Goal: Task Accomplishment & Management: Manage account settings

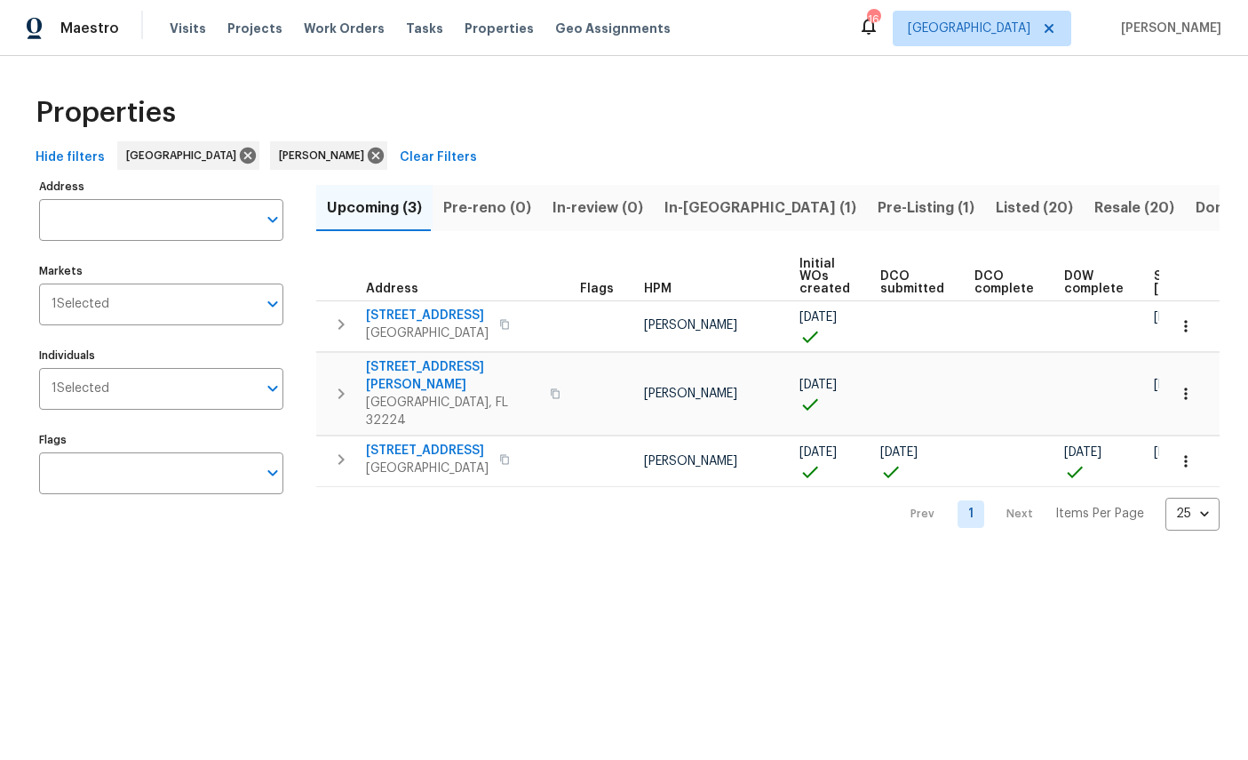
click at [1004, 124] on div "Properties" at bounding box center [623, 112] width 1191 height 57
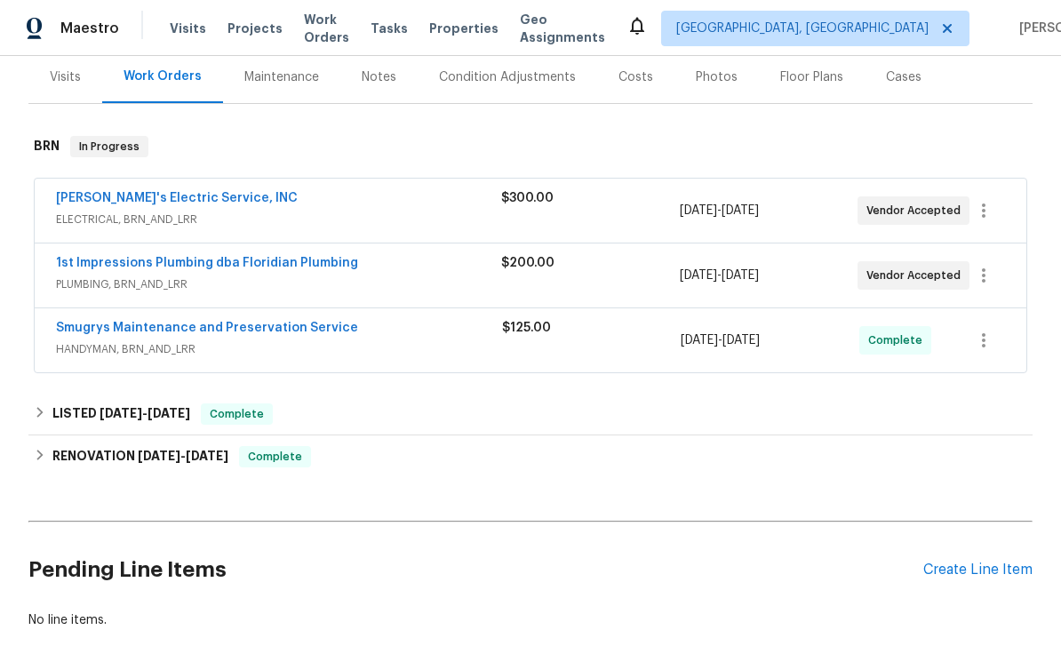
scroll to position [225, 0]
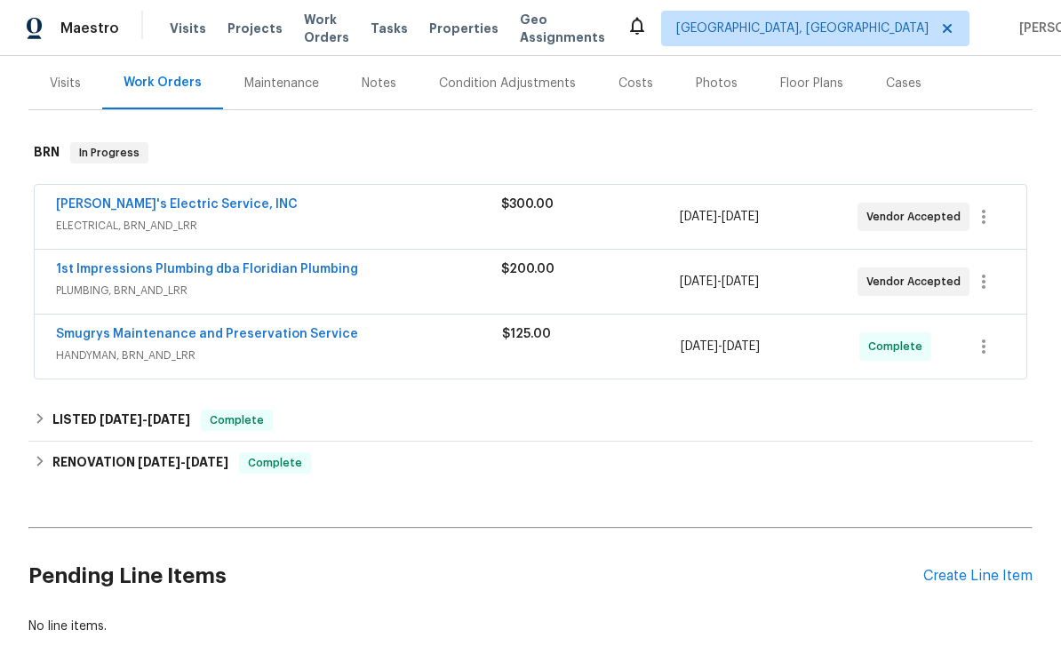
click at [135, 282] on span "PLUMBING, BRN_AND_LRR" at bounding box center [278, 291] width 445 height 18
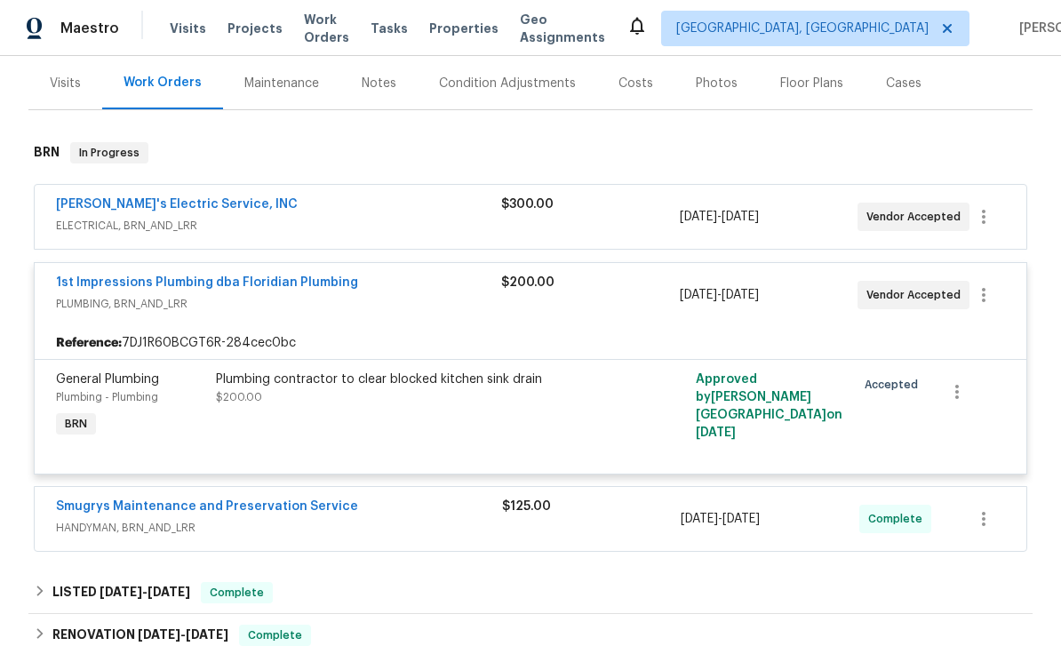
click at [184, 276] on link "1st Impressions Plumbing dba Floridian Plumbing" at bounding box center [207, 282] width 302 height 12
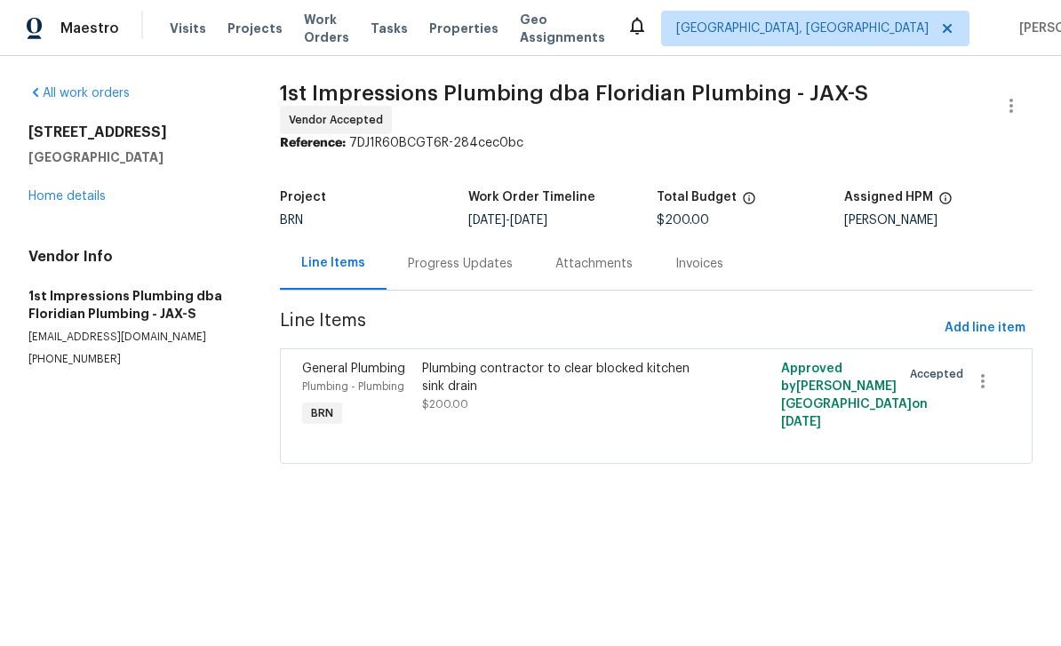
click at [71, 200] on link "Home details" at bounding box center [66, 196] width 77 height 12
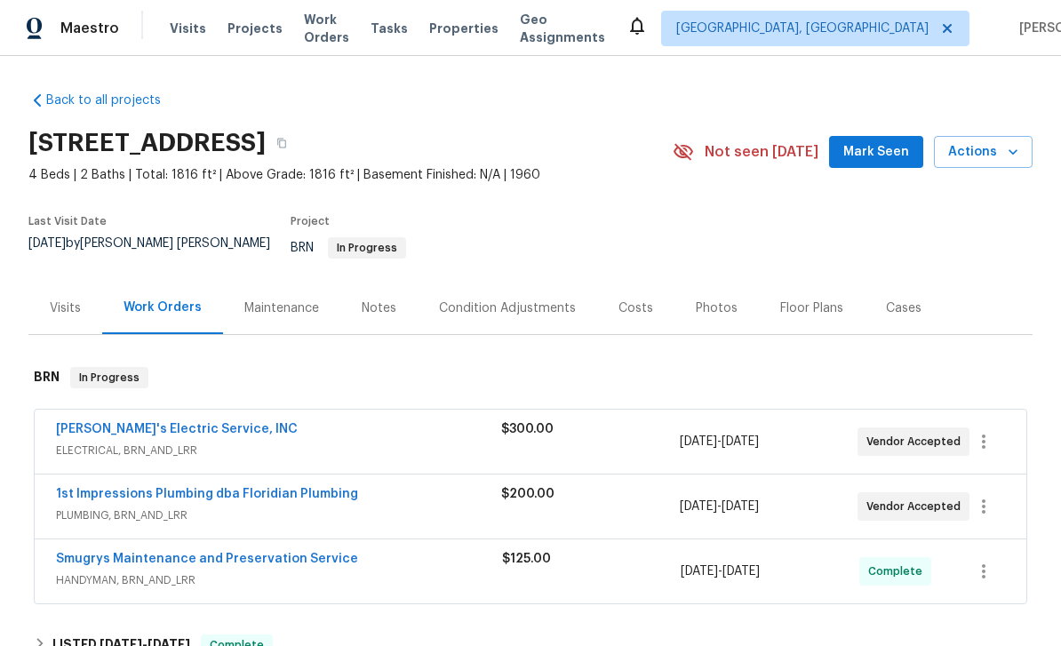
click at [135, 423] on link "Jack's Electric Service, INC" at bounding box center [177, 429] width 242 height 12
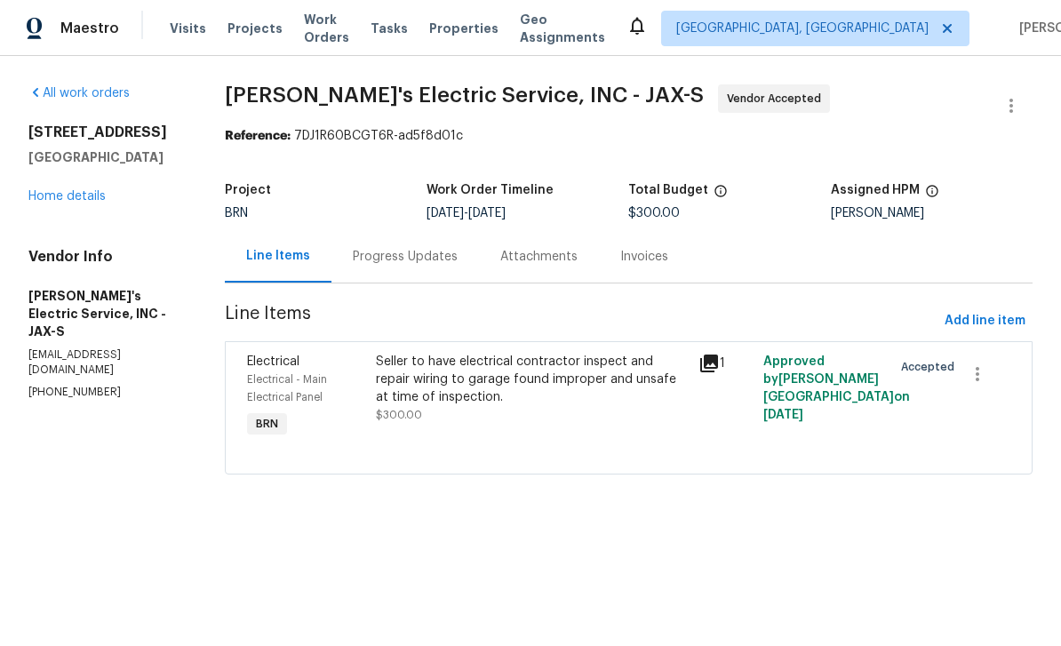
click at [76, 203] on link "Home details" at bounding box center [66, 196] width 77 height 12
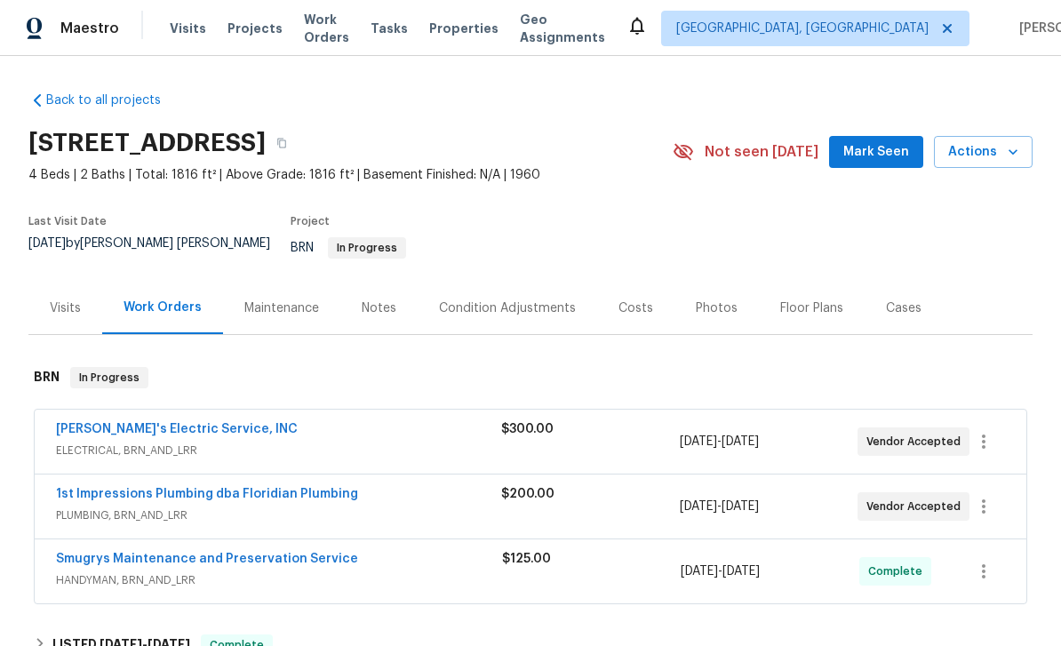
click at [1036, 525] on div "Back to all projects 5453 S South Bend Cir N, Jacksonville, FL 32207 4 Beds | 2…" at bounding box center [530, 351] width 1061 height 590
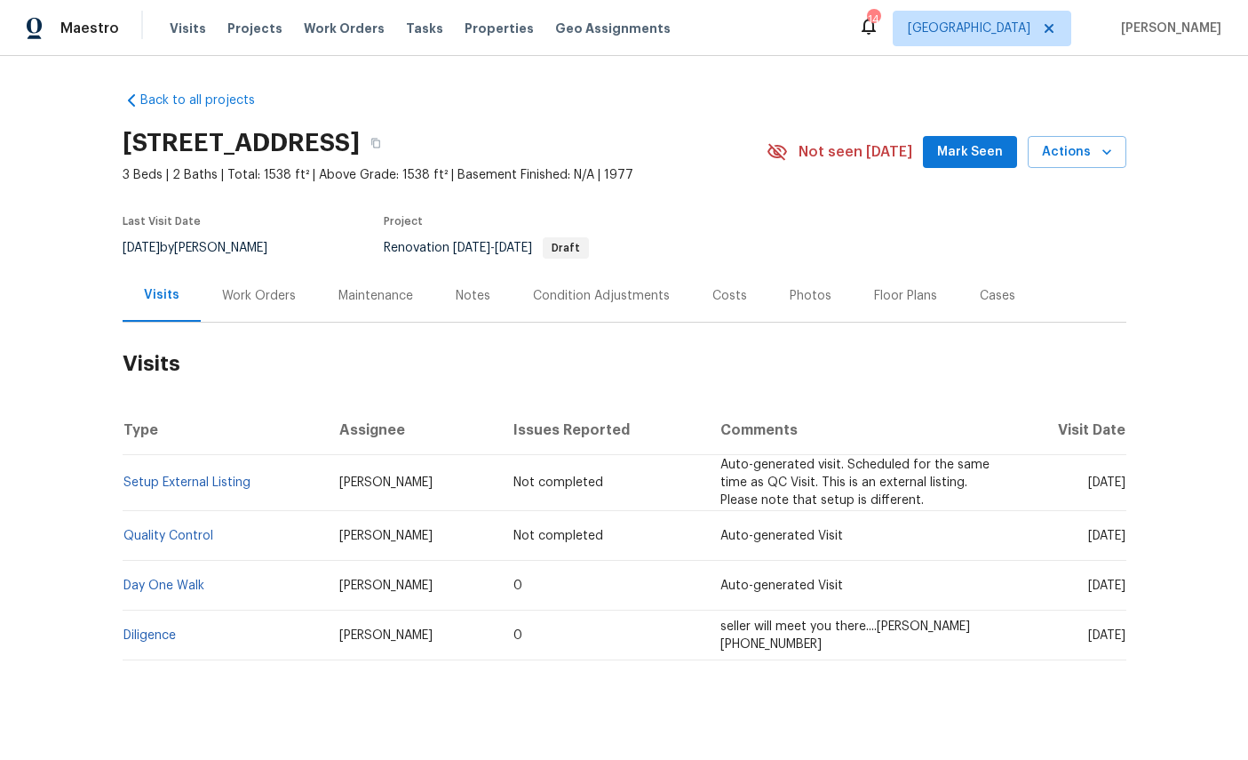
click at [241, 26] on span "Projects" at bounding box center [254, 29] width 55 height 18
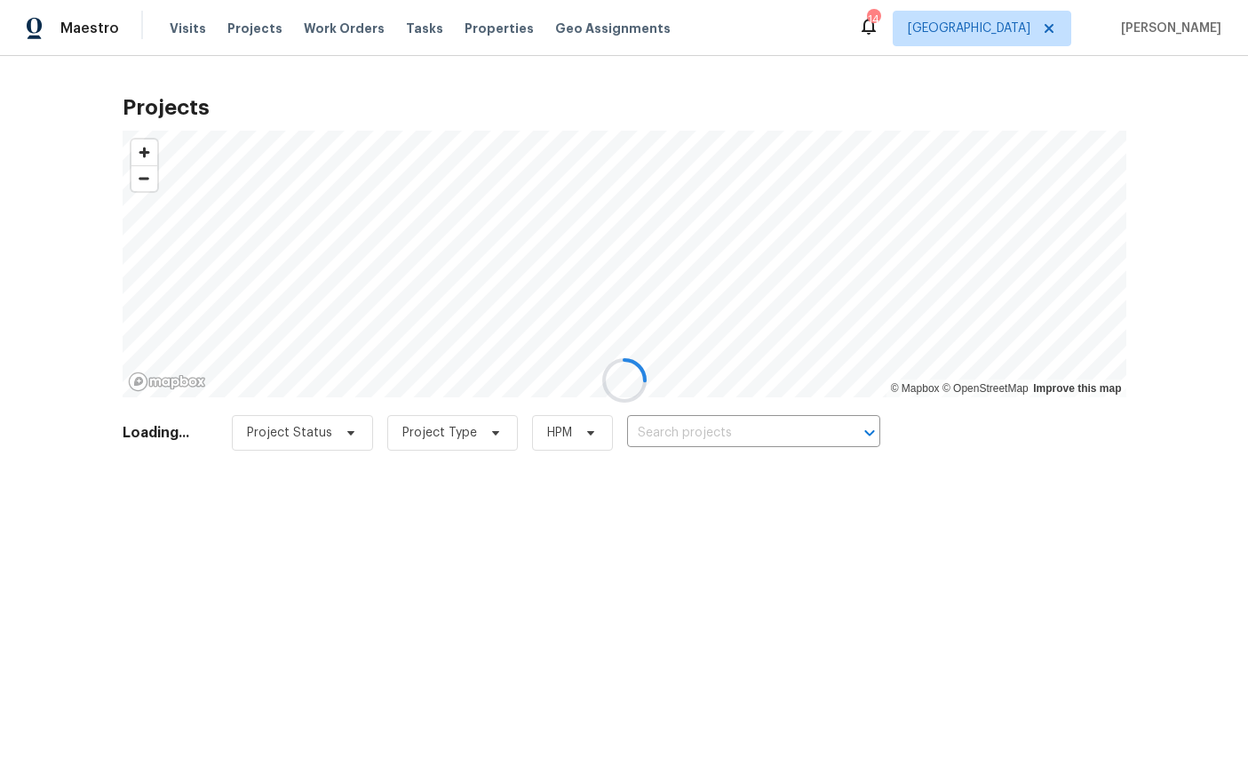
click at [460, 43] on div at bounding box center [624, 380] width 1248 height 760
click at [469, 22] on div at bounding box center [624, 380] width 1248 height 760
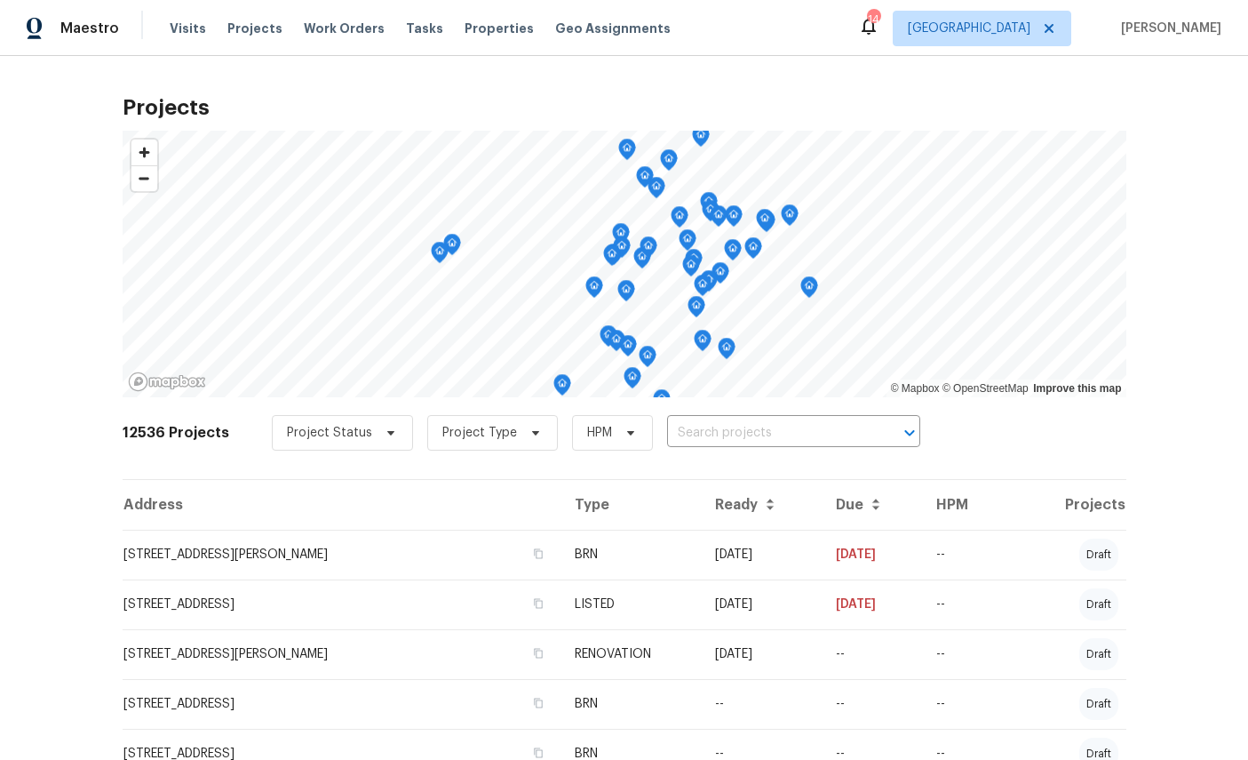
click at [465, 25] on span "Properties" at bounding box center [499, 29] width 69 height 18
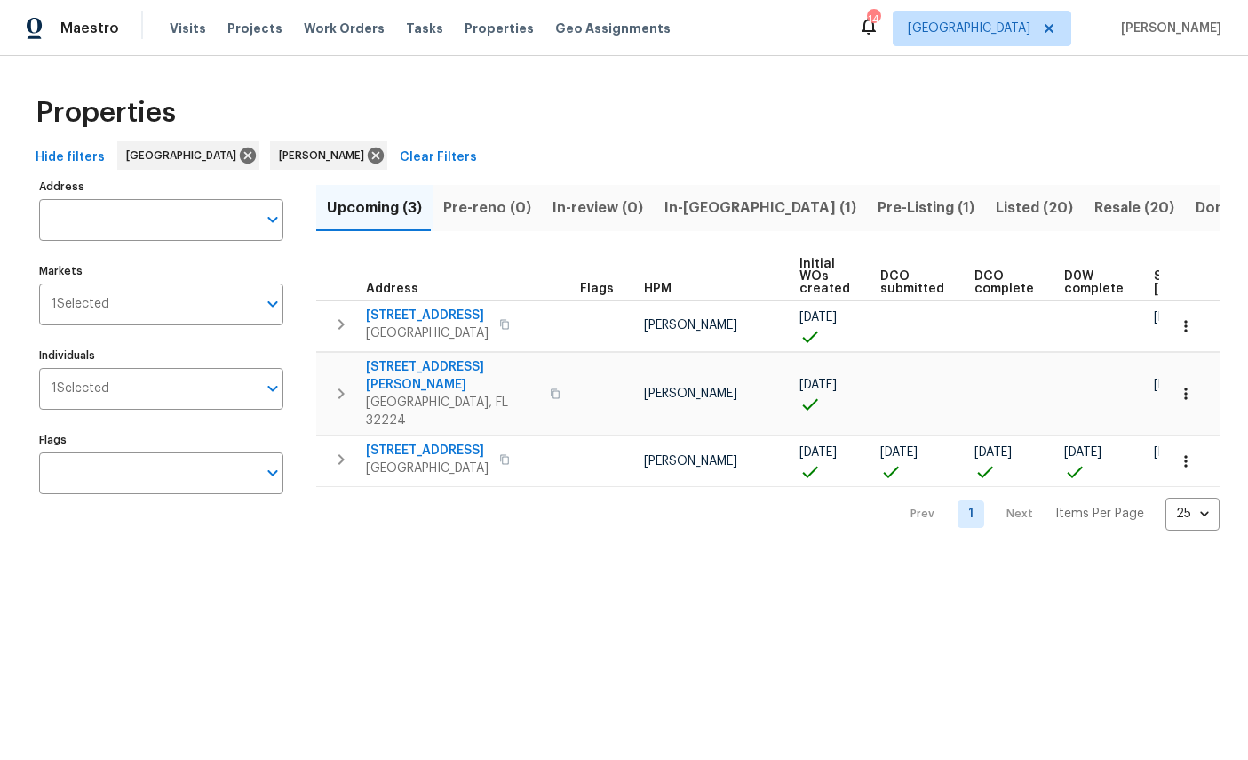
click at [416, 442] on span "[STREET_ADDRESS]" at bounding box center [427, 451] width 123 height 18
click at [233, 21] on span "Projects" at bounding box center [254, 29] width 55 height 18
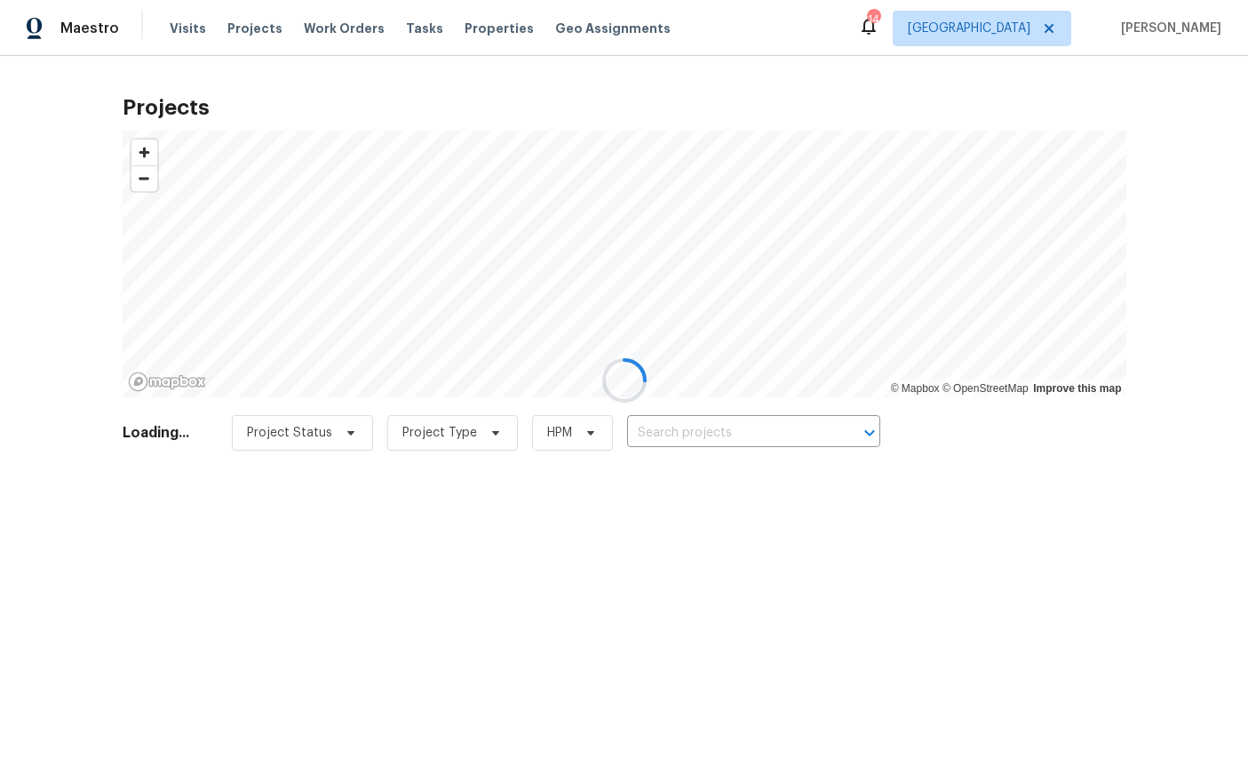
click at [187, 29] on div at bounding box center [624, 380] width 1248 height 760
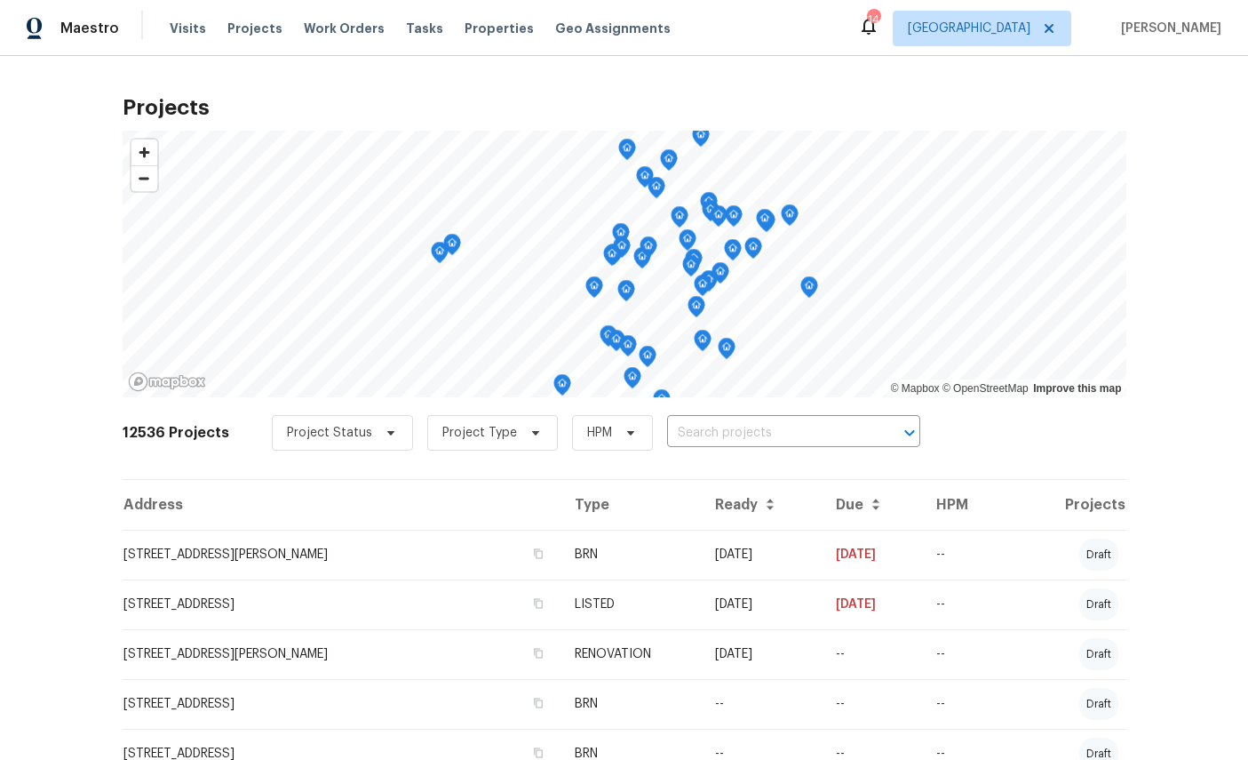
click at [182, 36] on span "Visits" at bounding box center [188, 29] width 36 height 18
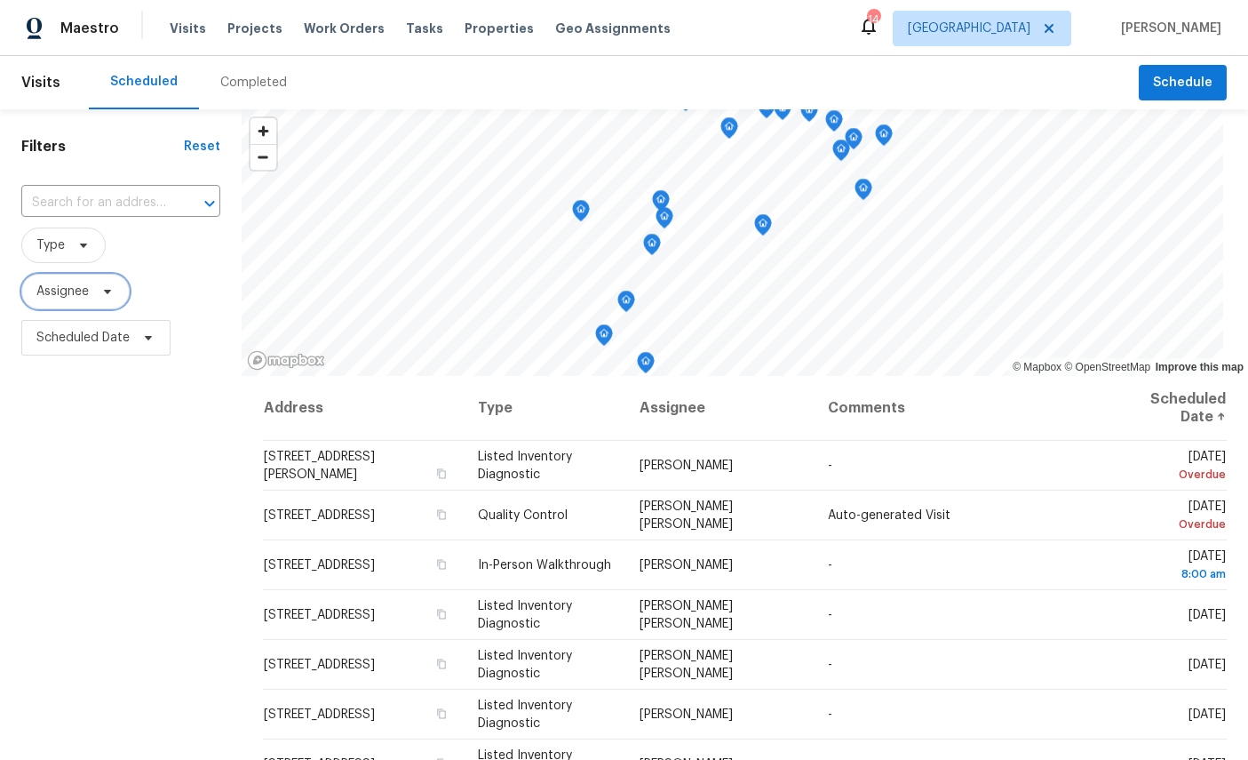
click at [87, 291] on span "Assignee" at bounding box center [62, 292] width 52 height 18
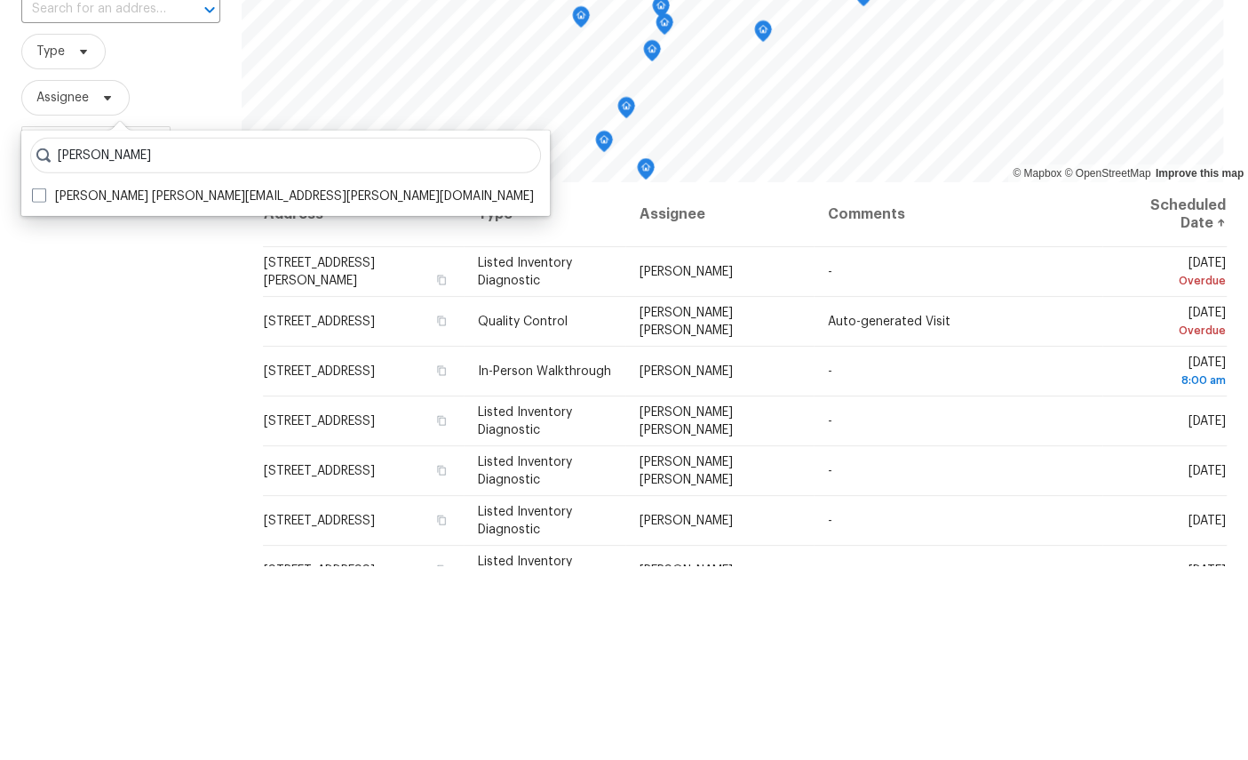
type input "[PERSON_NAME]"
click at [111, 381] on label "[PERSON_NAME] [PERSON_NAME][EMAIL_ADDRESS][PERSON_NAME][DOMAIN_NAME]" at bounding box center [283, 390] width 502 height 18
click at [44, 381] on input "[PERSON_NAME] [PERSON_NAME][EMAIL_ADDRESS][PERSON_NAME][DOMAIN_NAME]" at bounding box center [38, 387] width 12 height 12
checkbox input "true"
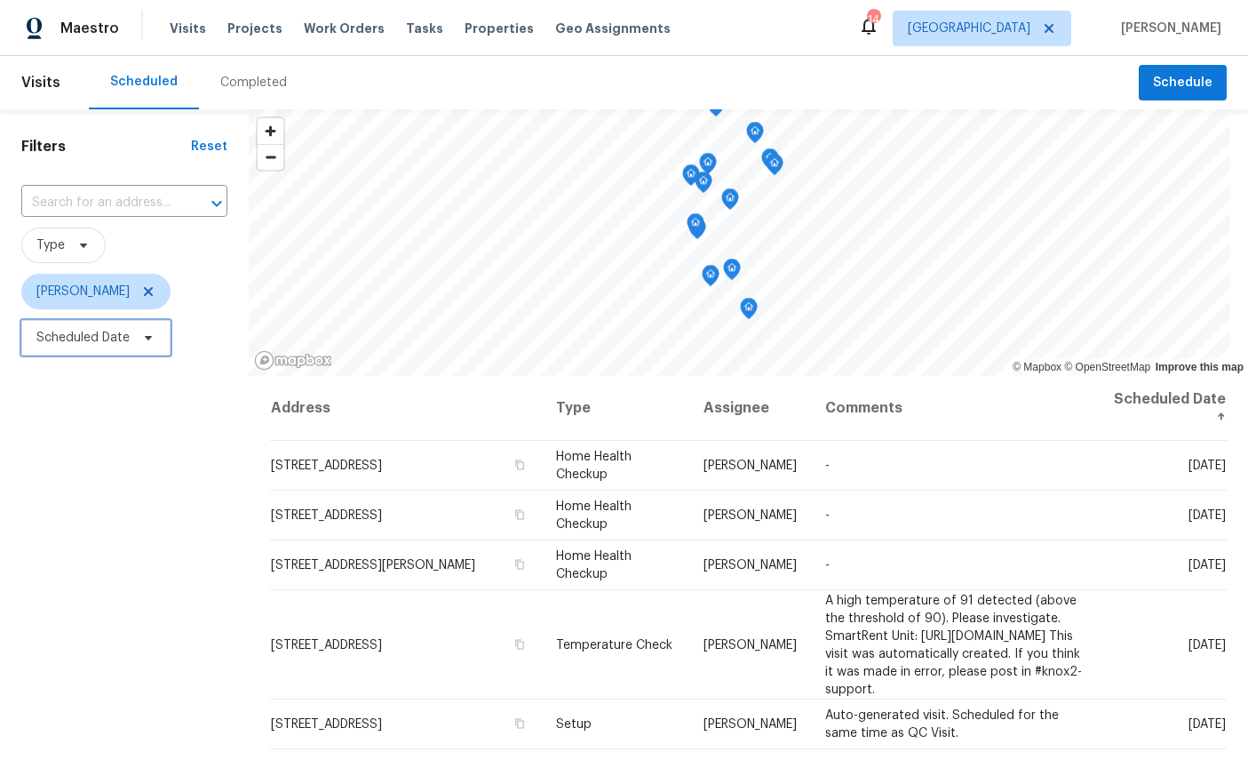
click at [90, 341] on span "Scheduled Date" at bounding box center [82, 338] width 93 height 18
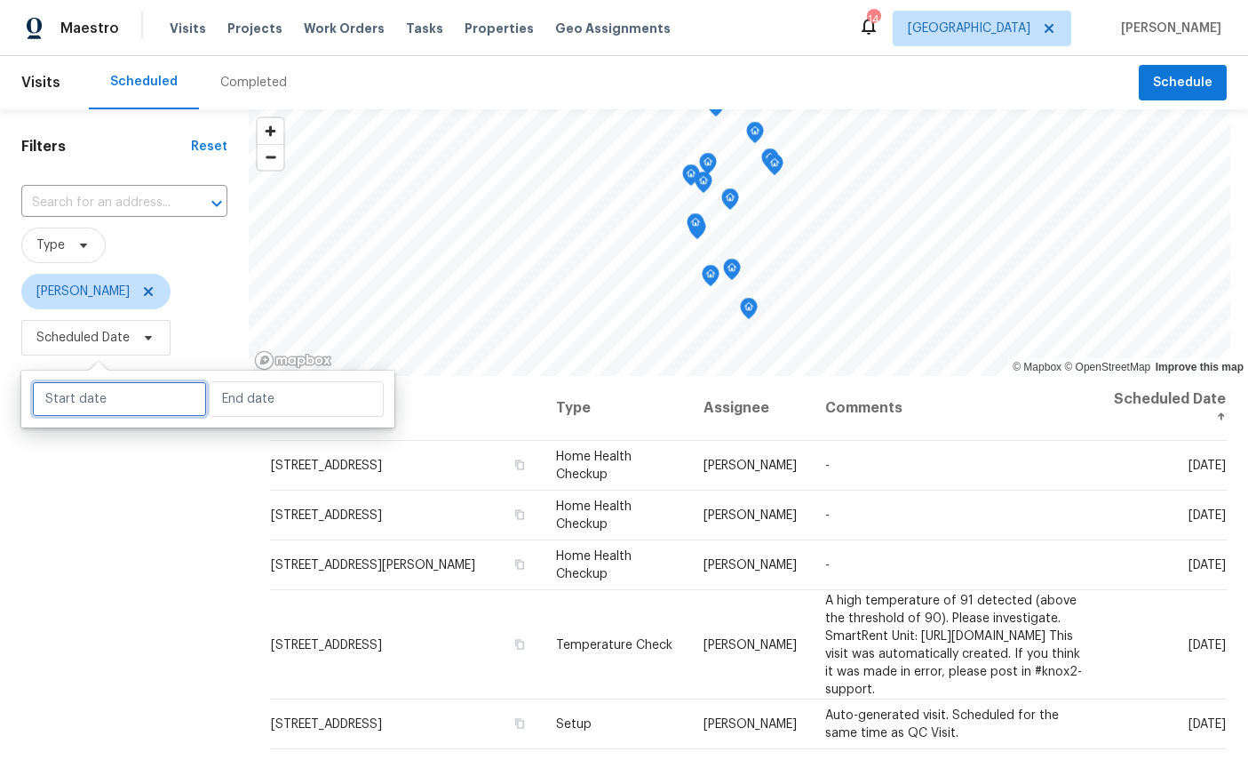
click at [84, 394] on input "text" at bounding box center [119, 399] width 175 height 36
select select "8"
select select "2025"
select select "9"
select select "2025"
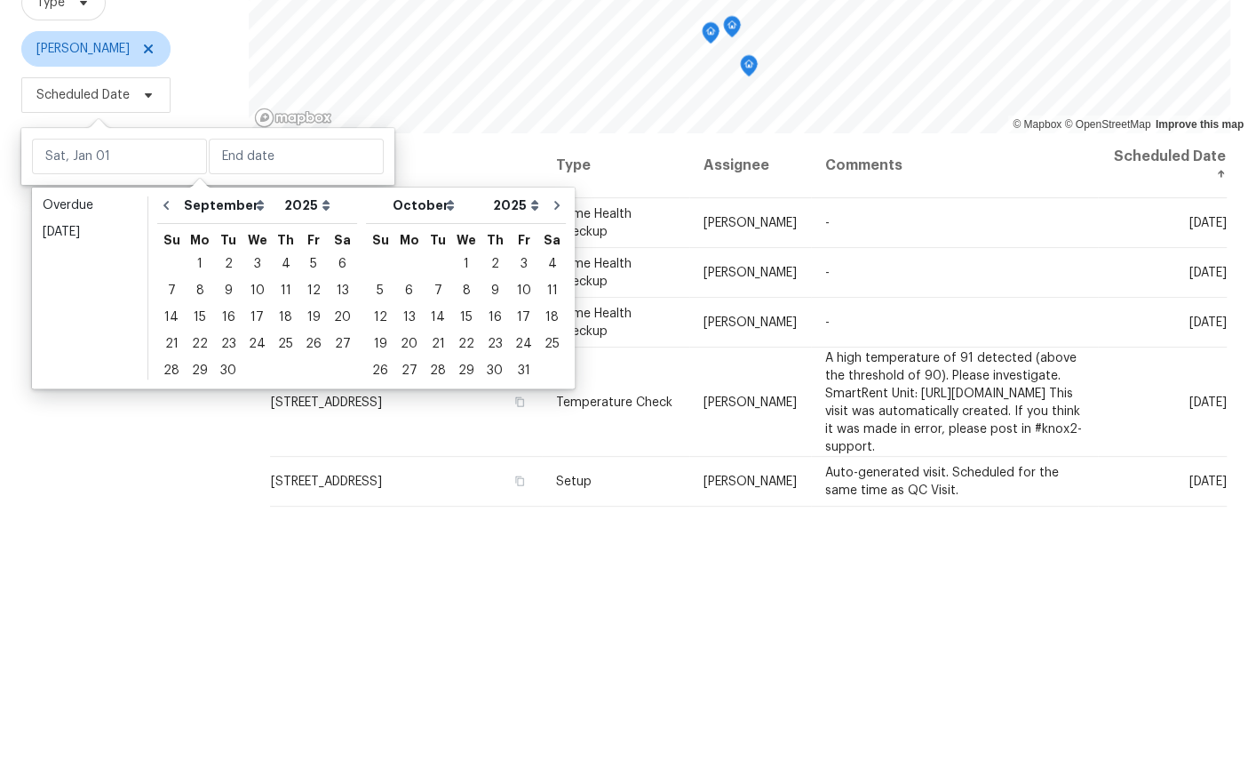
scroll to position [67, 0]
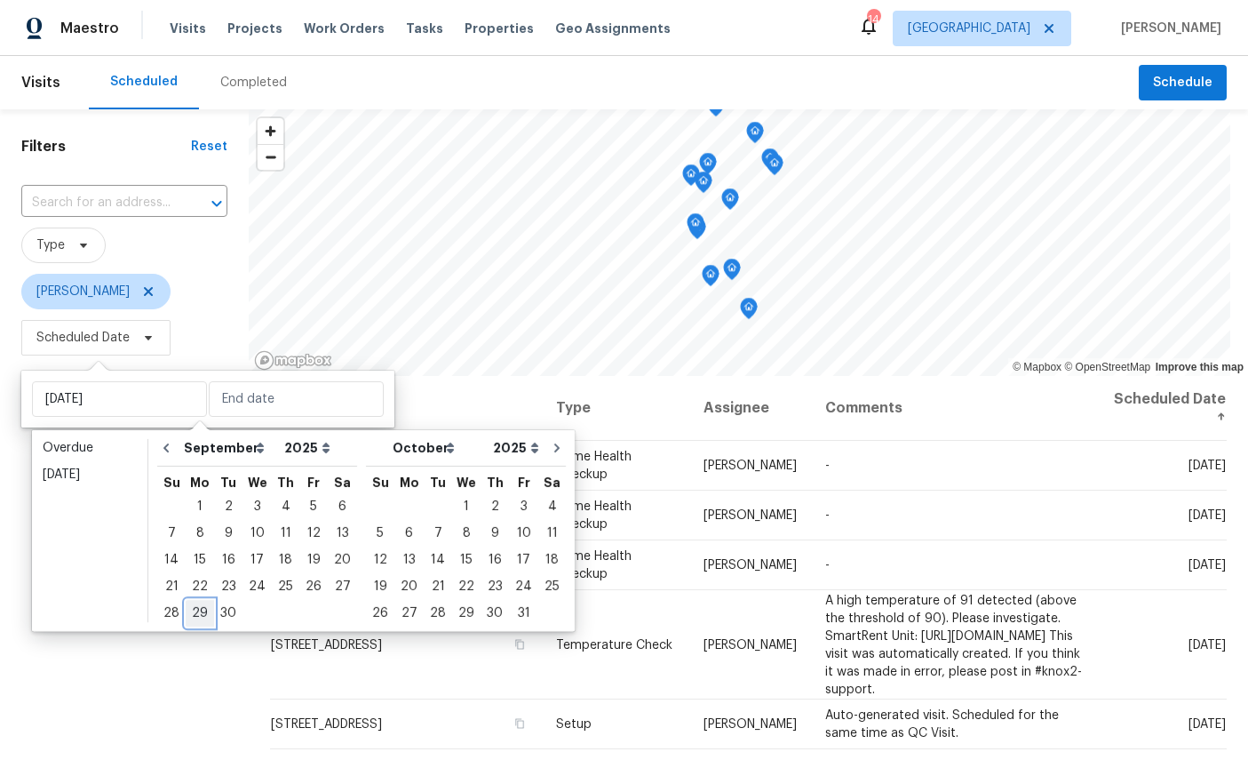
click at [196, 601] on div "29" at bounding box center [200, 613] width 28 height 25
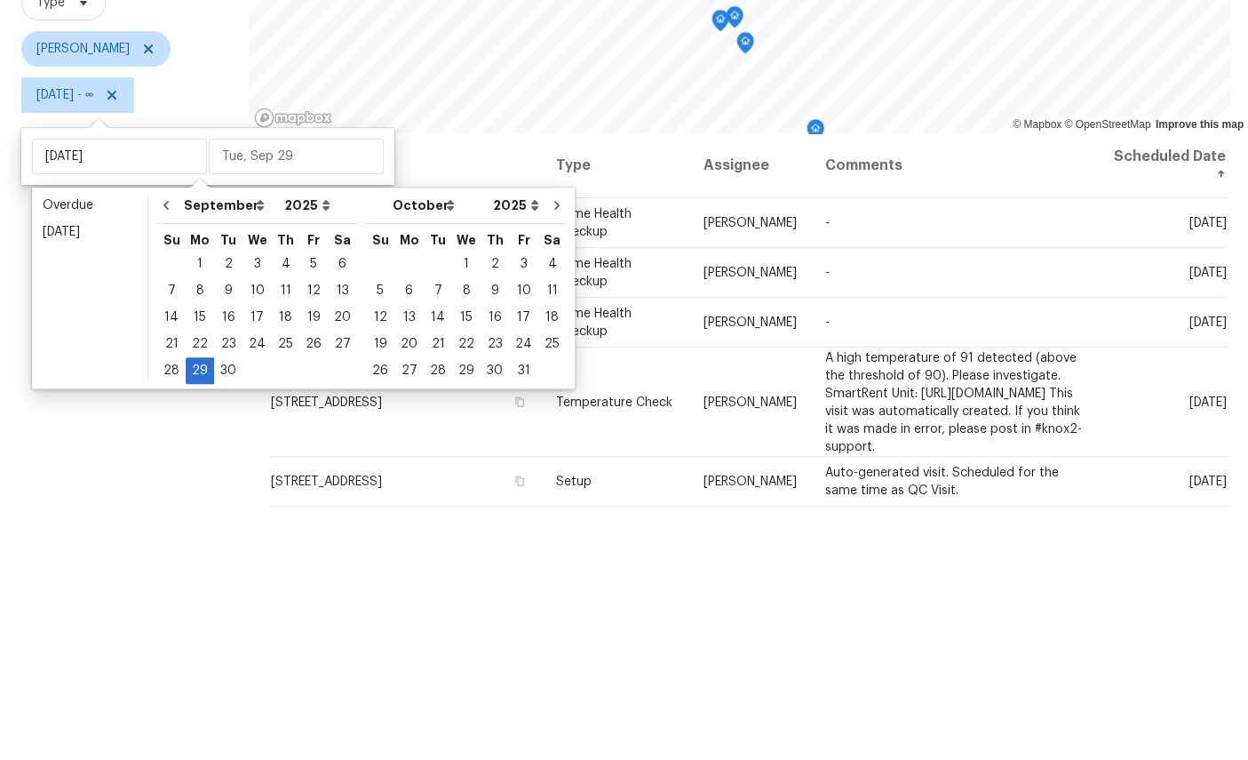
scroll to position [67, 0]
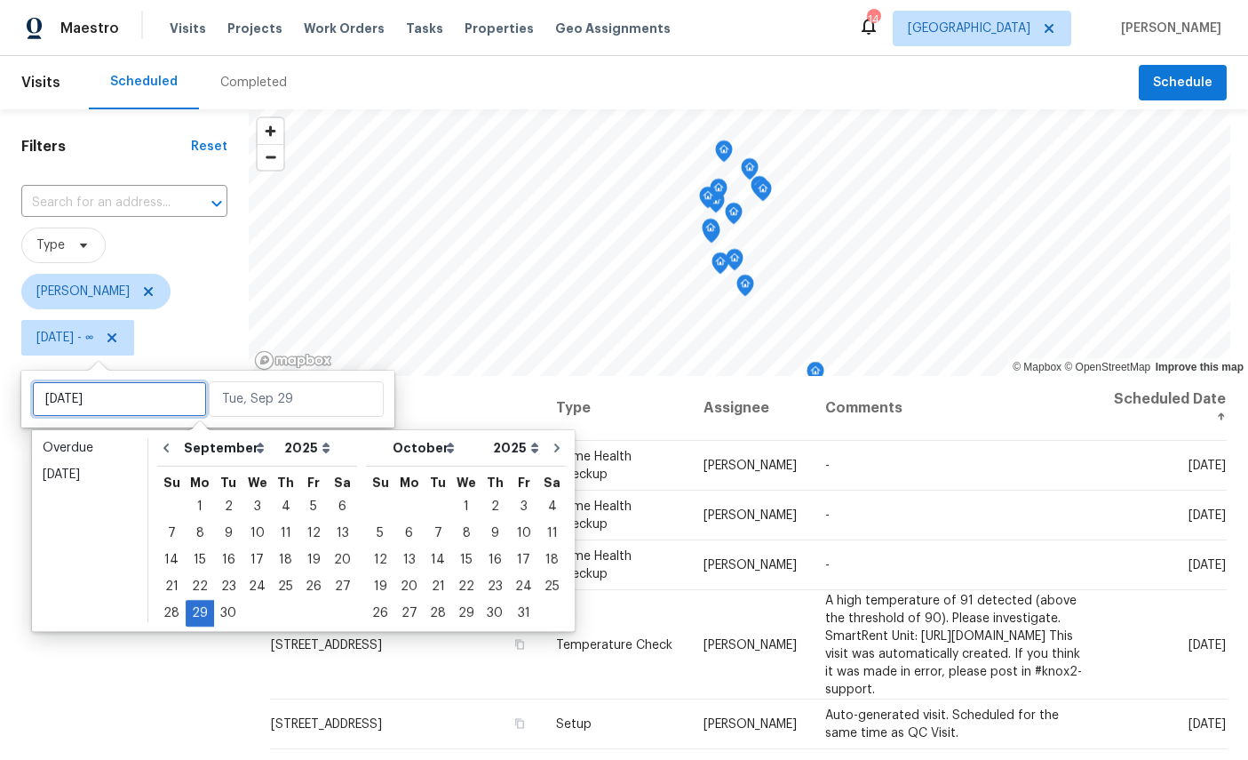
type input "[DATE]"
click at [307, 574] on div "26" at bounding box center [313, 586] width 28 height 25
type input "[DATE]"
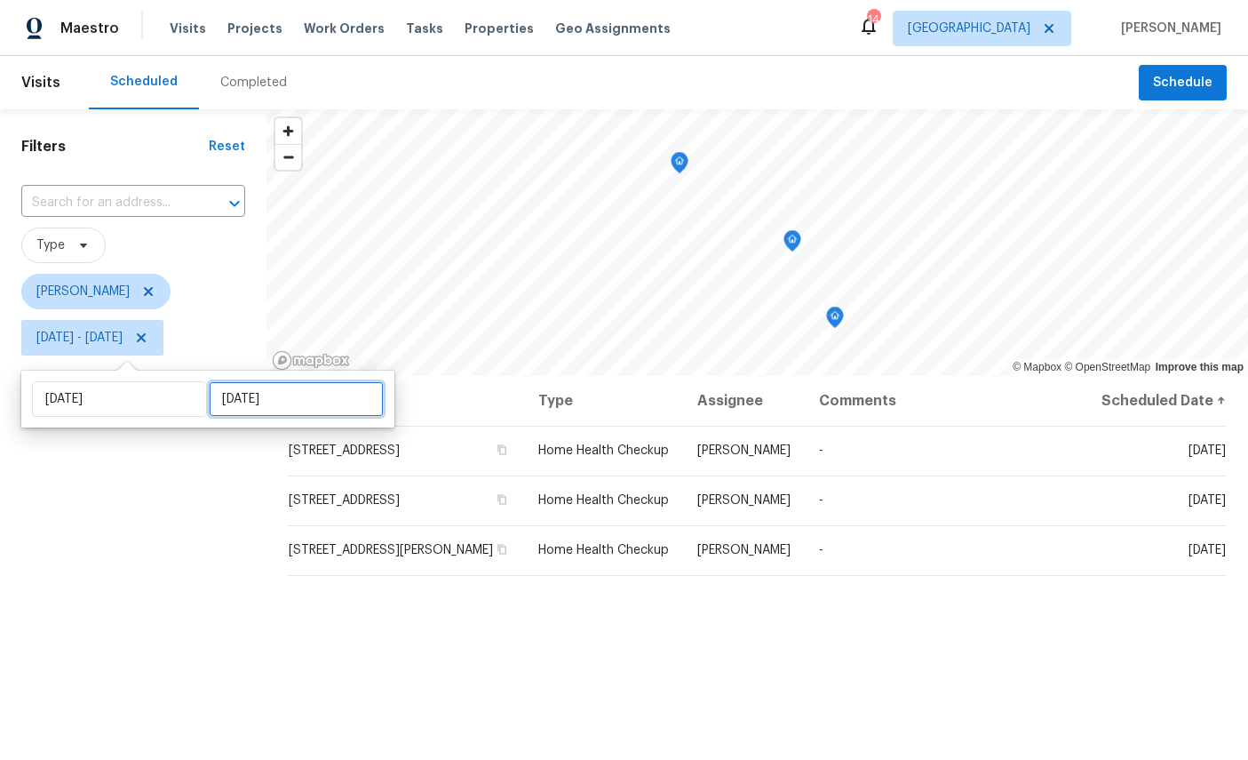
click at [250, 400] on input "[DATE]" at bounding box center [296, 399] width 175 height 36
select select "8"
select select "2025"
select select "9"
select select "2025"
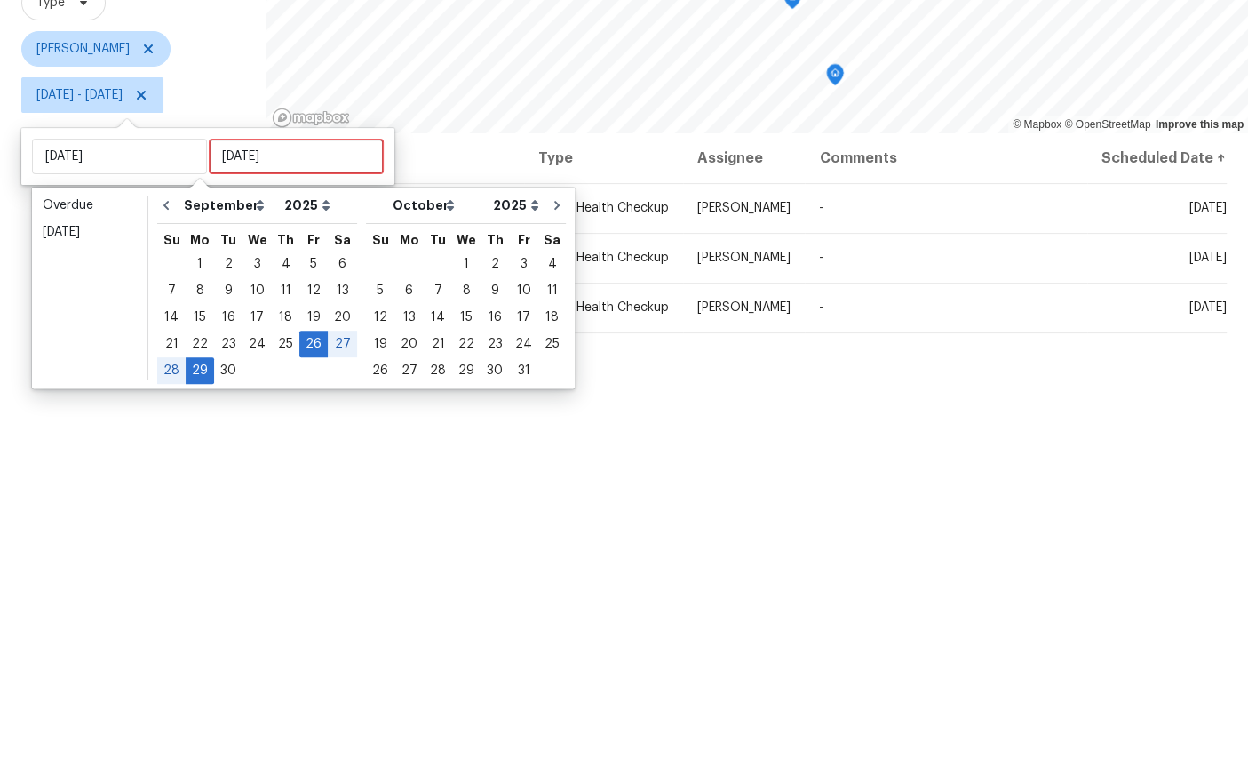
scroll to position [67, 0]
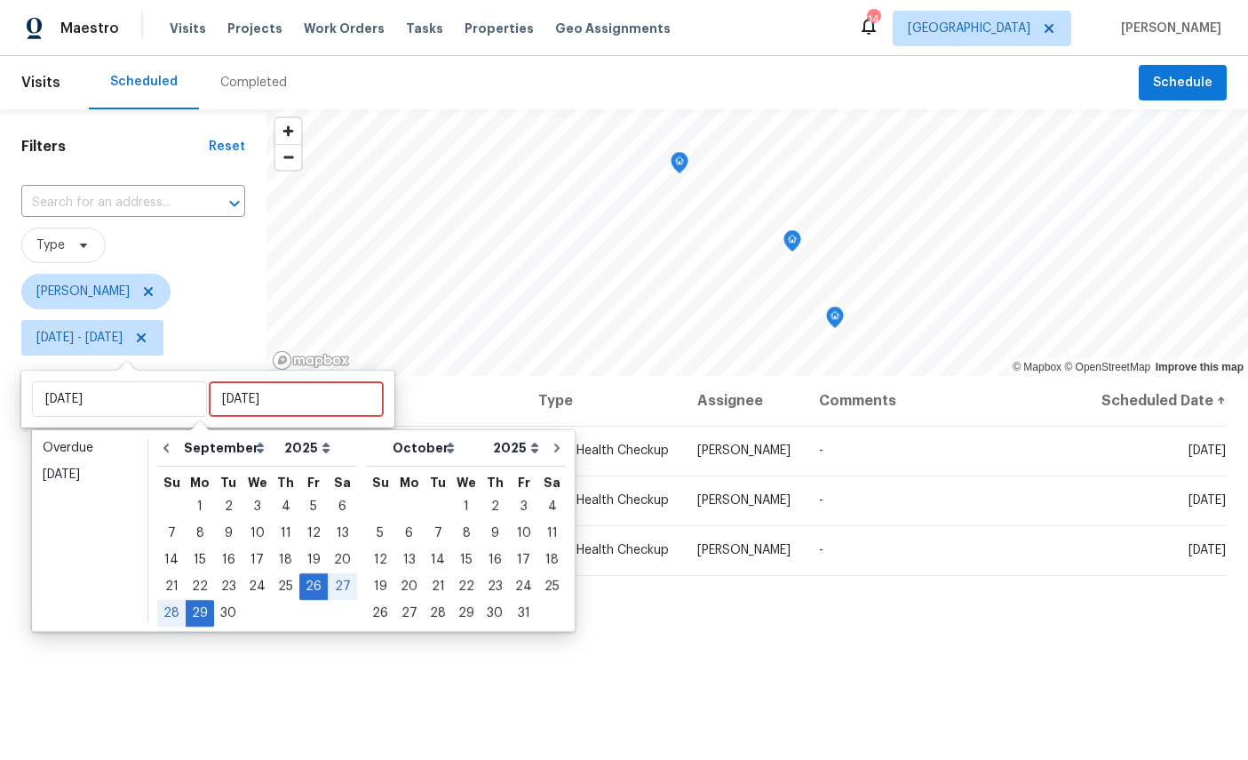
click at [129, 619] on div "Filters Reset ​ Type [PERSON_NAME] [DATE] - [DATE]" at bounding box center [133, 546] width 267 height 874
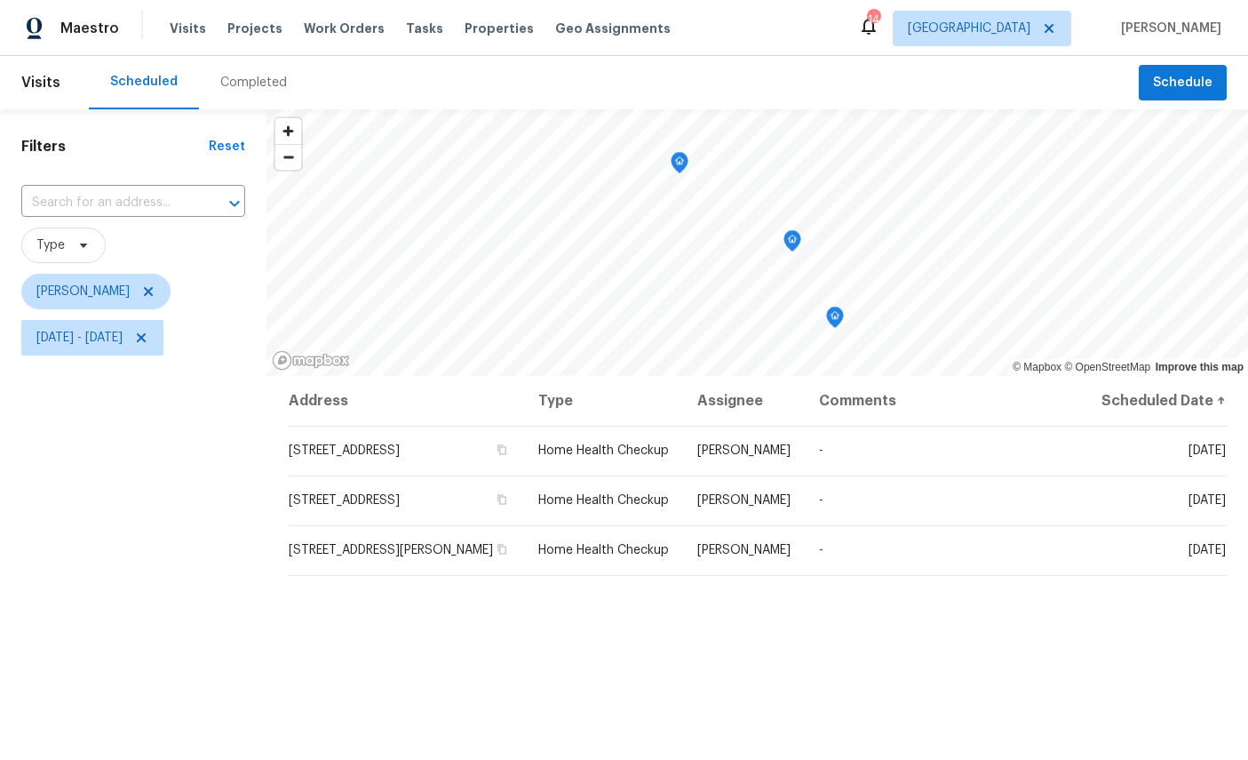
click at [129, 619] on div "Filters Reset ​ Type [PERSON_NAME] [DATE] - [DATE]" at bounding box center [133, 546] width 267 height 874
click at [155, 630] on div "Filters Reset ​ Type [PERSON_NAME] [DATE] - [DATE]" at bounding box center [133, 546] width 267 height 874
click at [688, 152] on icon "Map marker" at bounding box center [680, 163] width 18 height 22
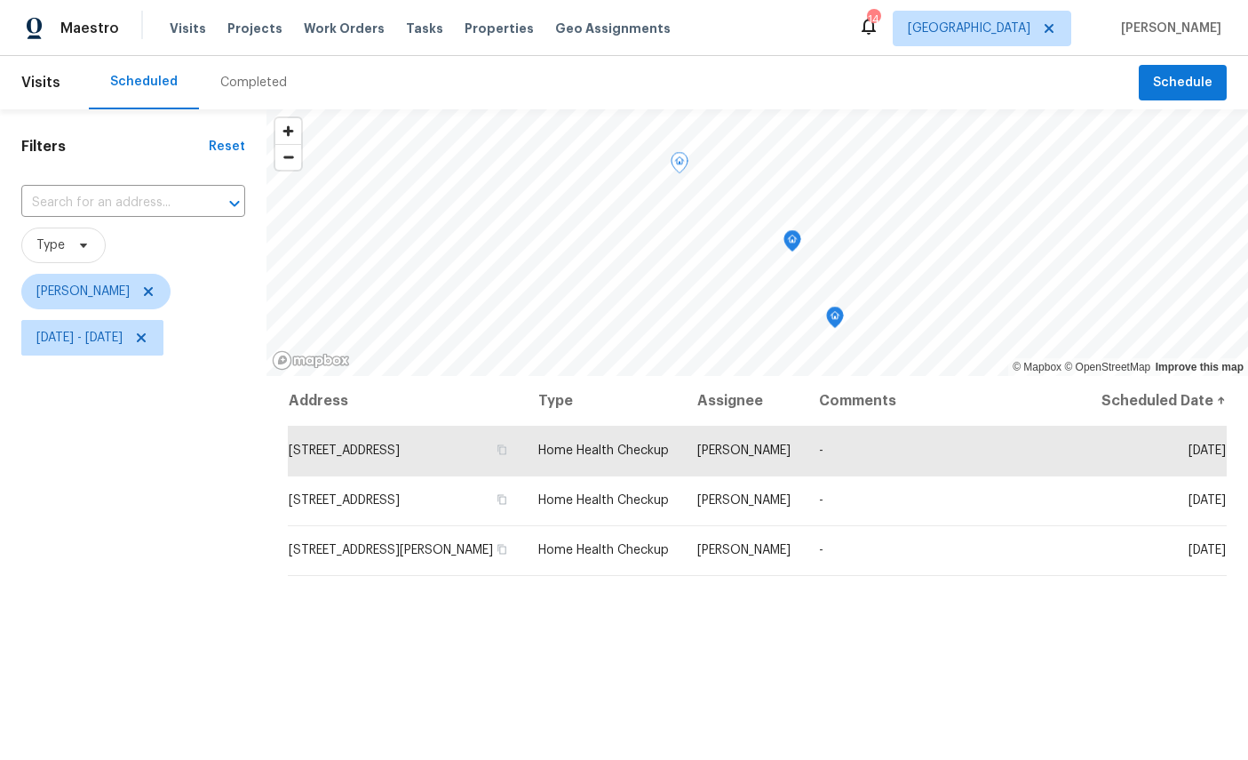
click at [797, 230] on icon "Map marker" at bounding box center [793, 241] width 18 height 22
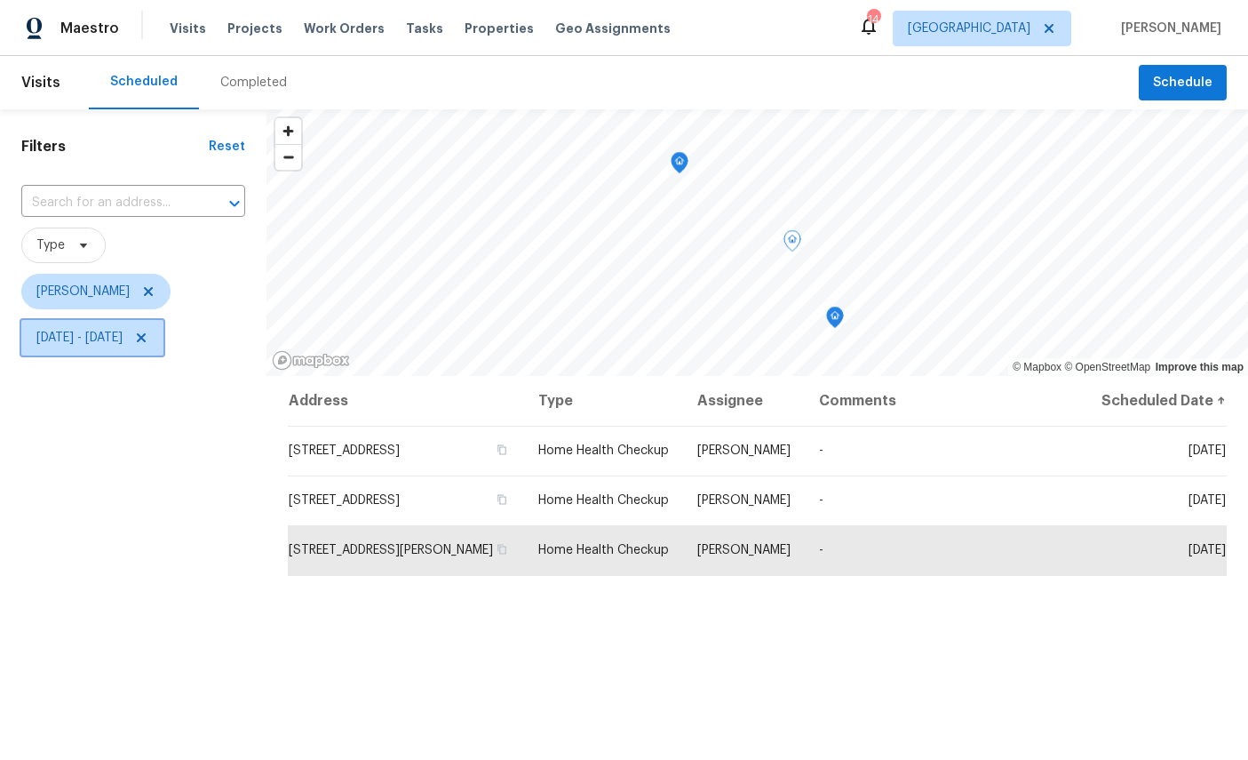
click at [123, 329] on span "[DATE] - [DATE]" at bounding box center [79, 338] width 86 height 18
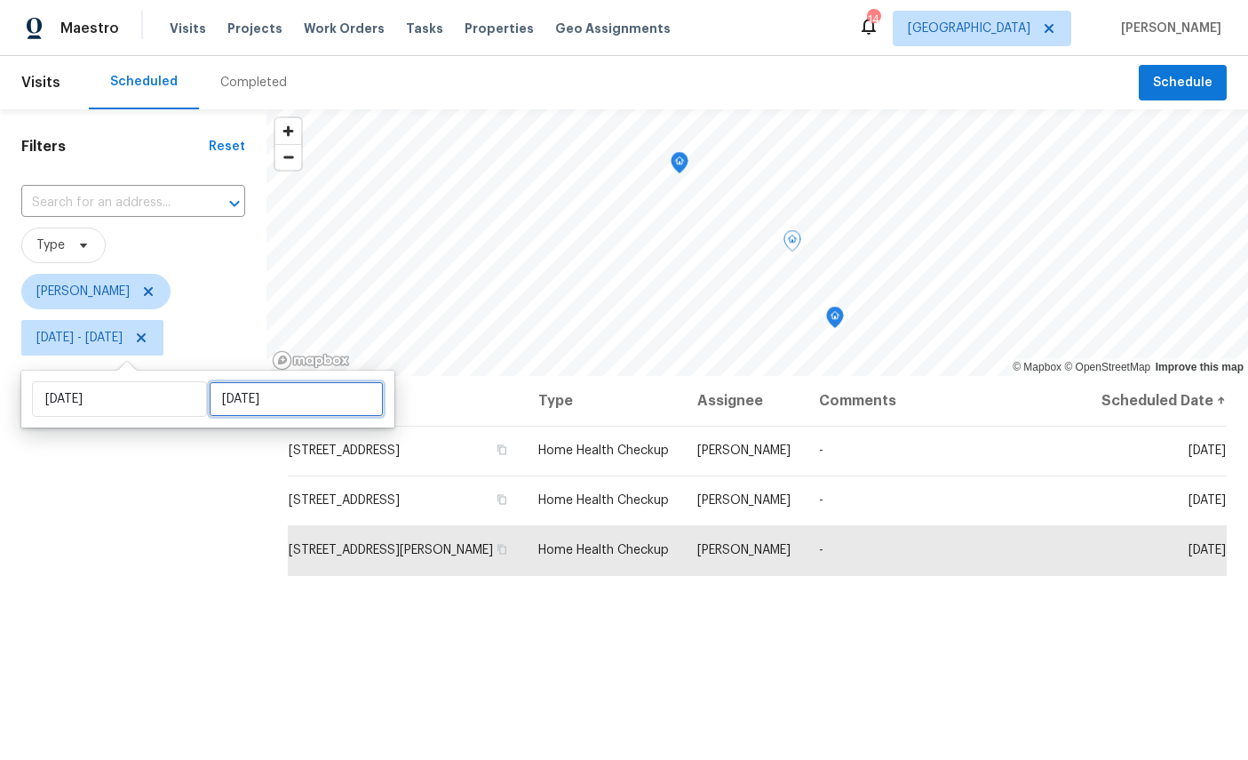
click at [252, 381] on input "[DATE]" at bounding box center [296, 399] width 175 height 36
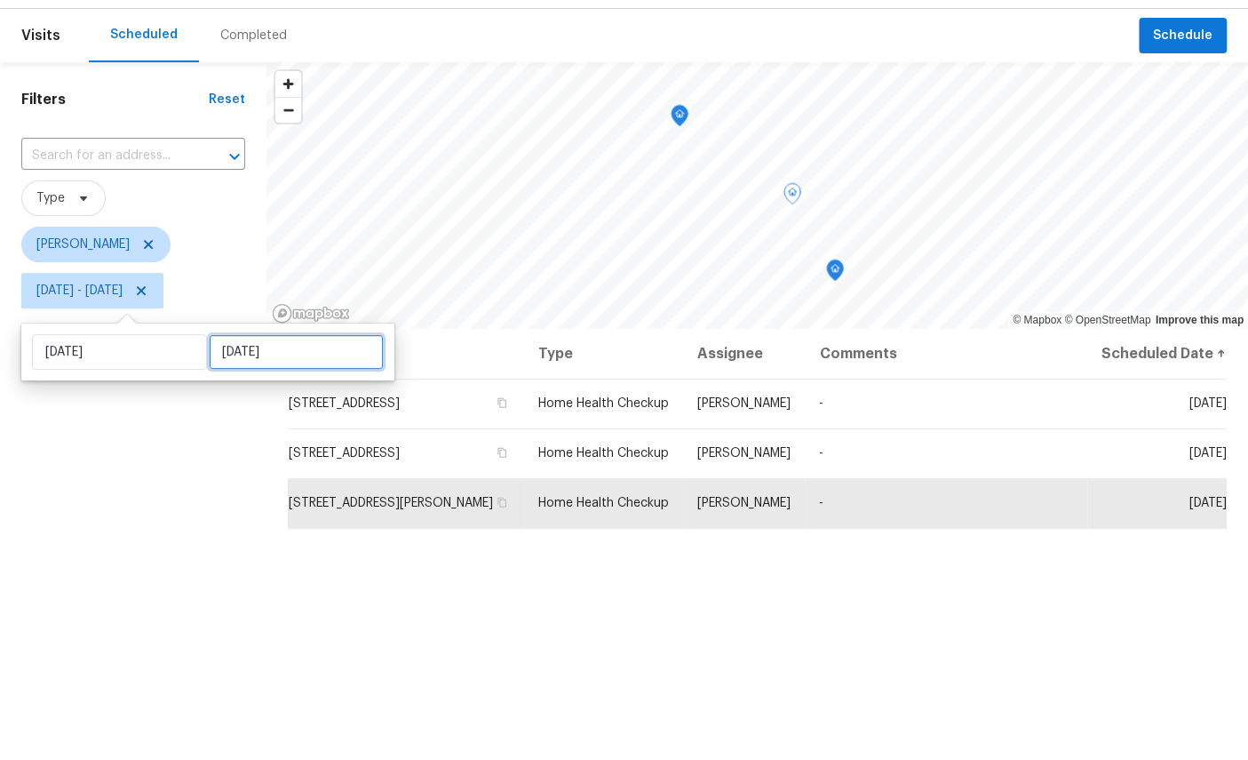
select select "8"
select select "2025"
select select "9"
select select "2025"
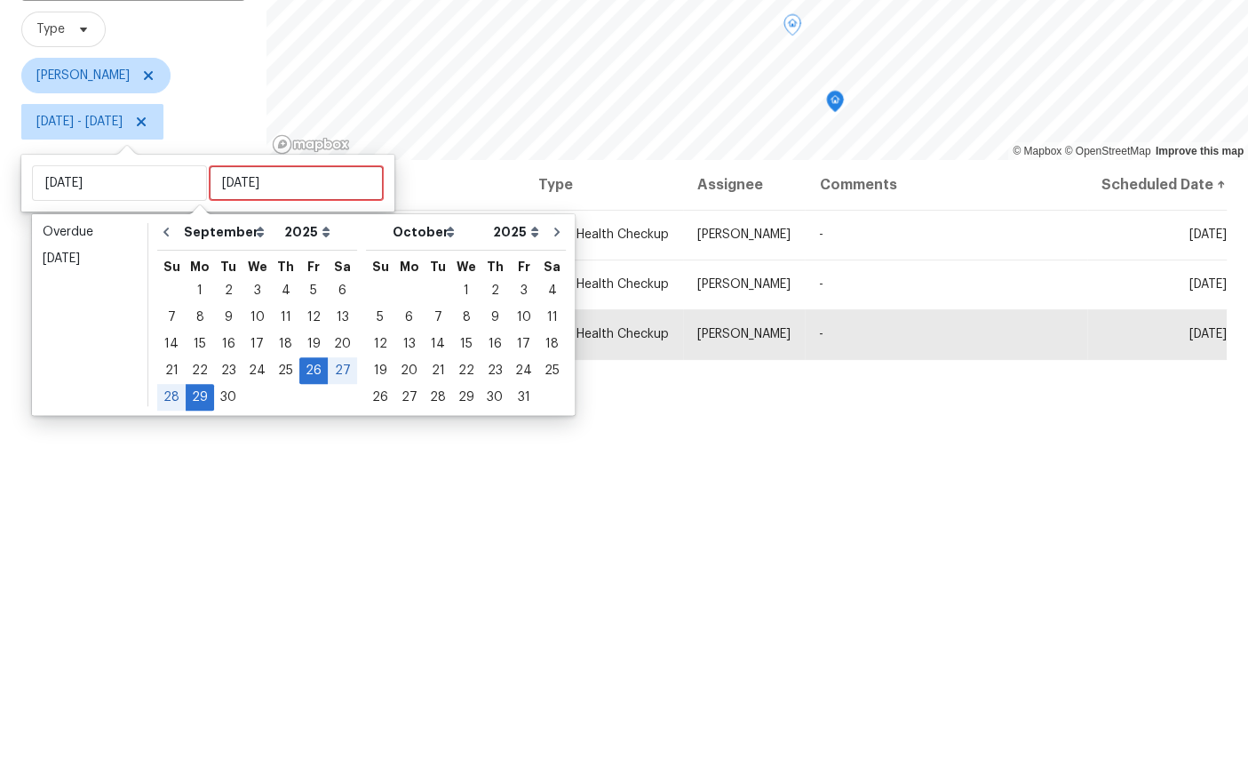
scroll to position [67, 0]
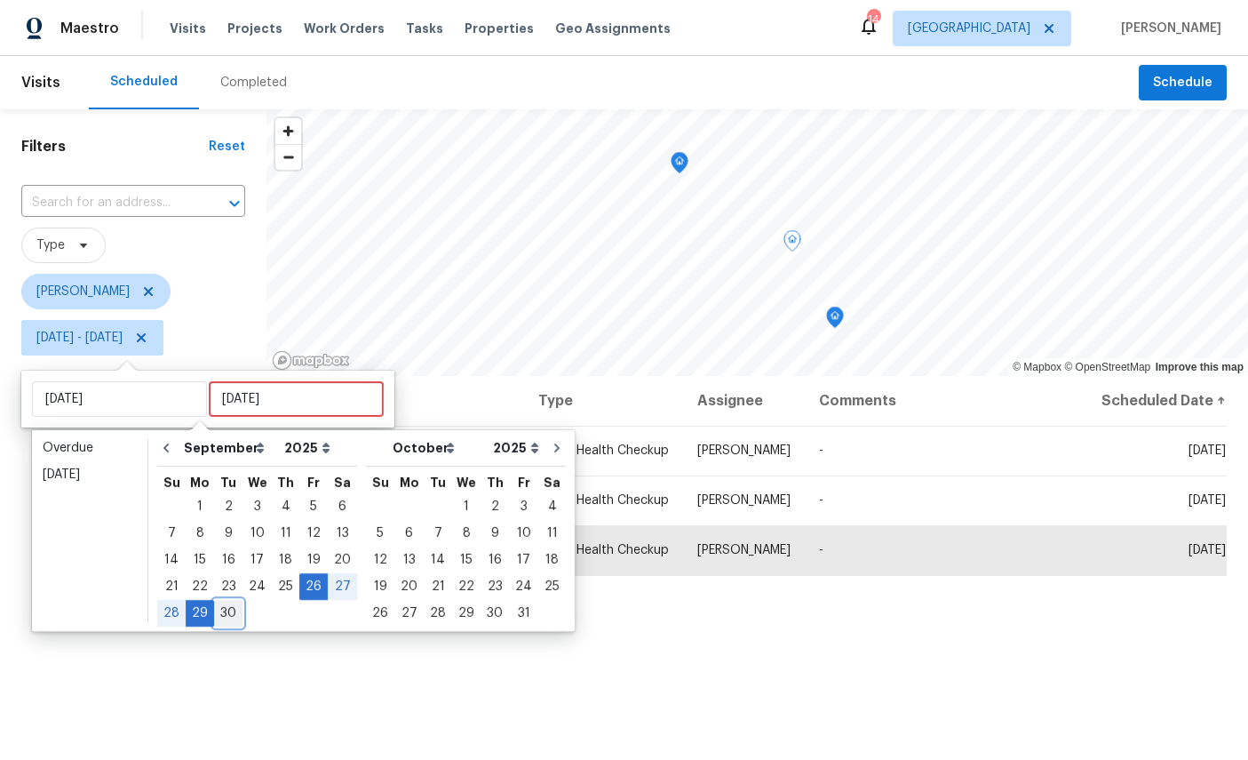
click at [222, 601] on div "30" at bounding box center [228, 613] width 28 height 25
type input "[DATE]"
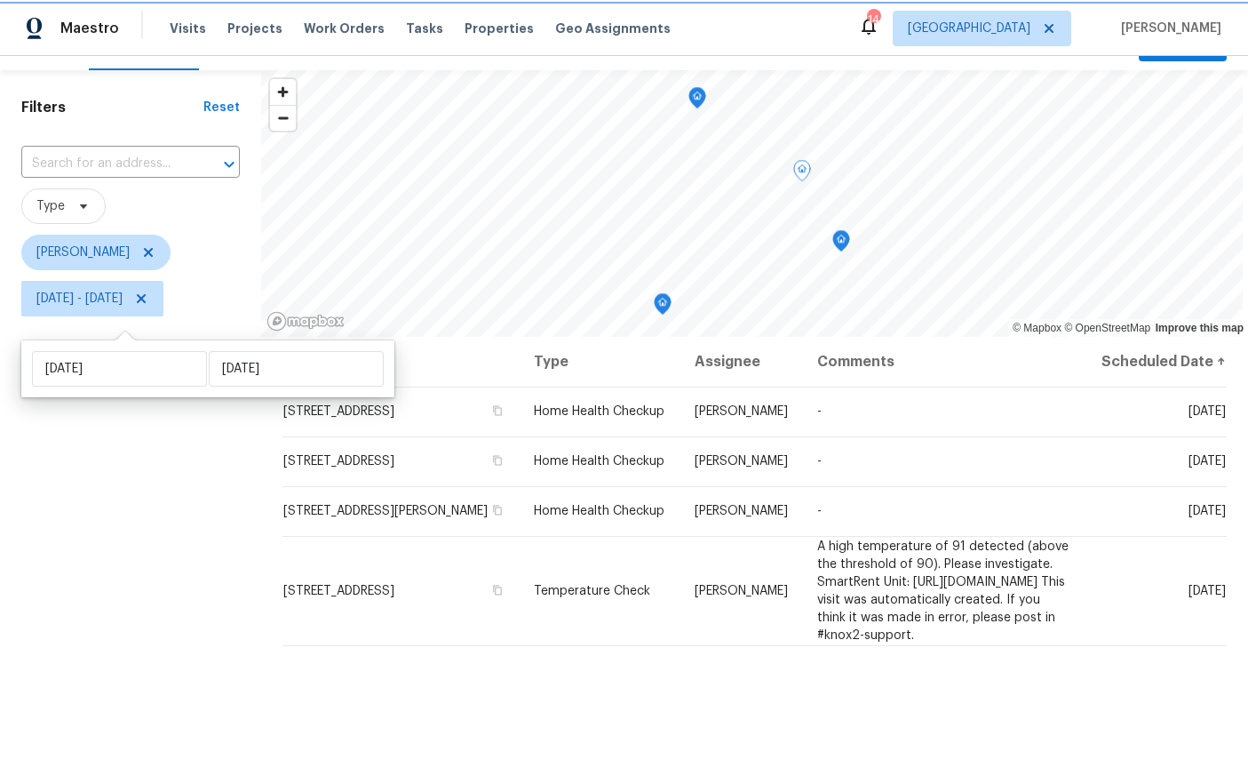
scroll to position [28, 0]
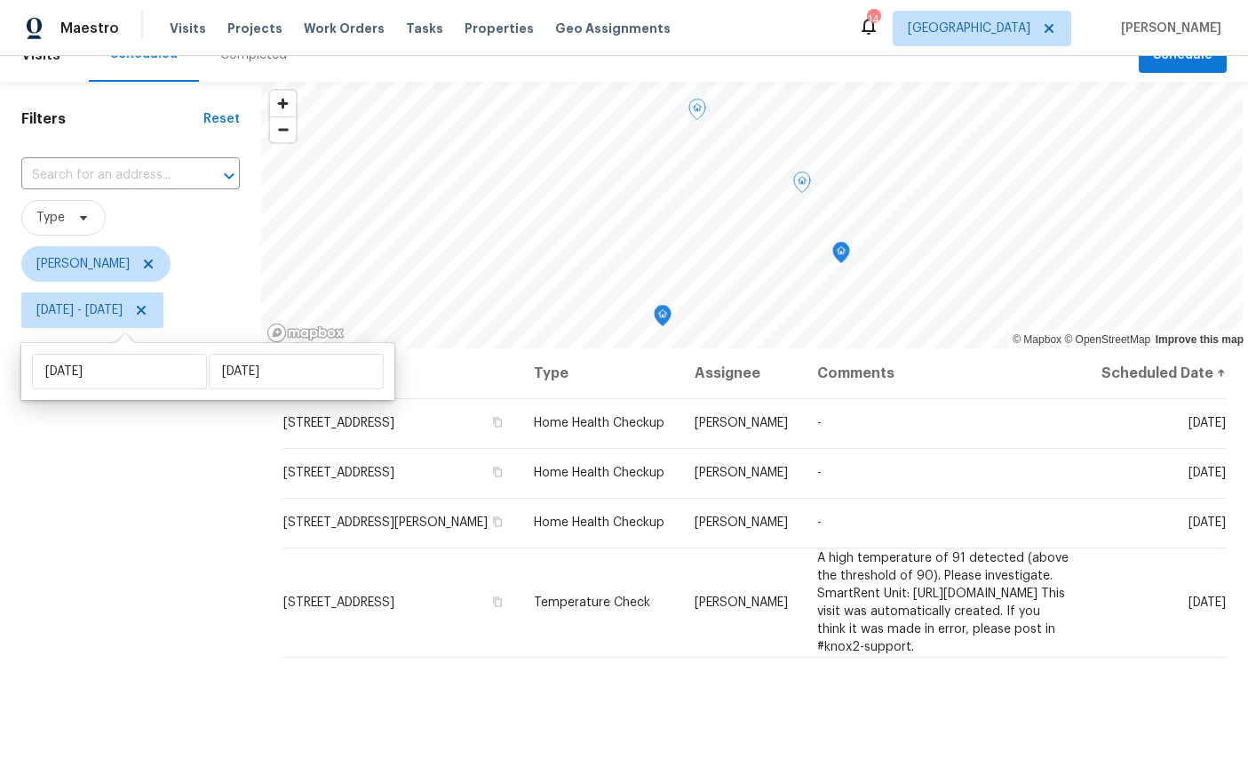
click at [162, 516] on div "Filters Reset ​ Type [PERSON_NAME] [DATE] - [DATE]" at bounding box center [130, 519] width 261 height 874
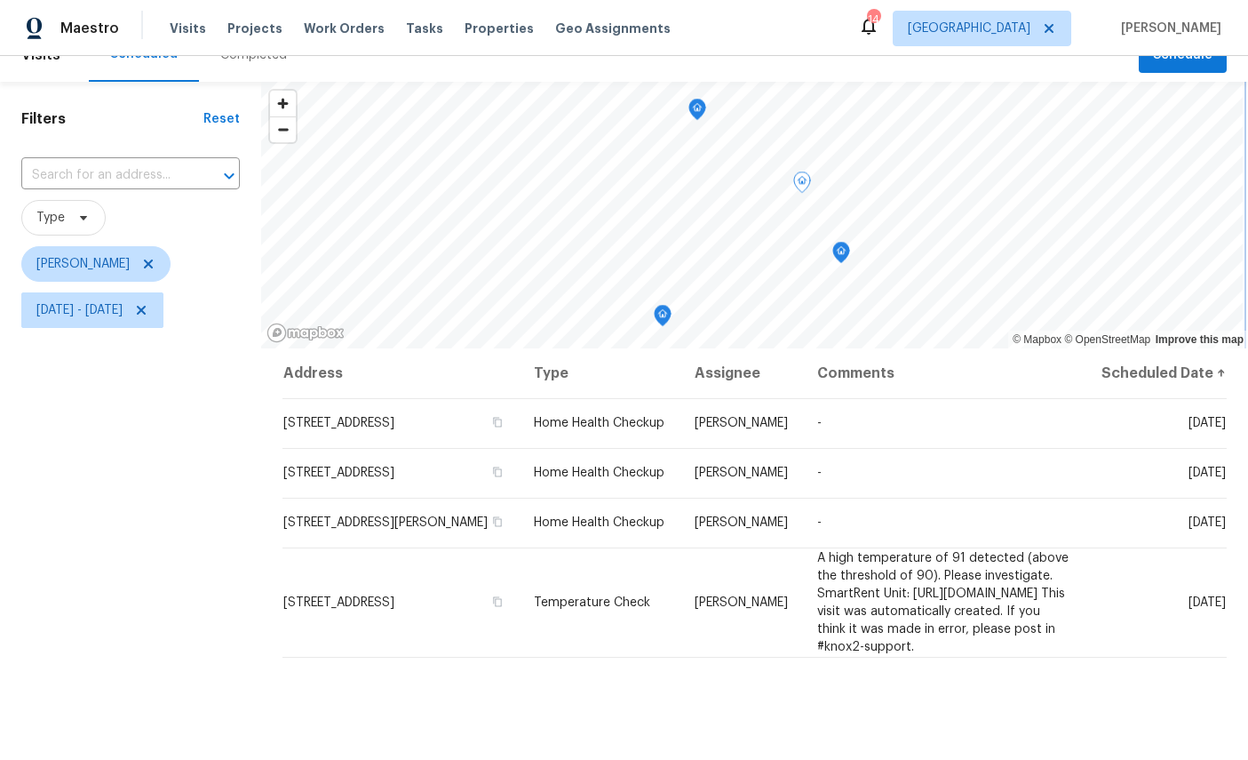
click at [836, 248] on icon "Map marker" at bounding box center [841, 253] width 16 height 20
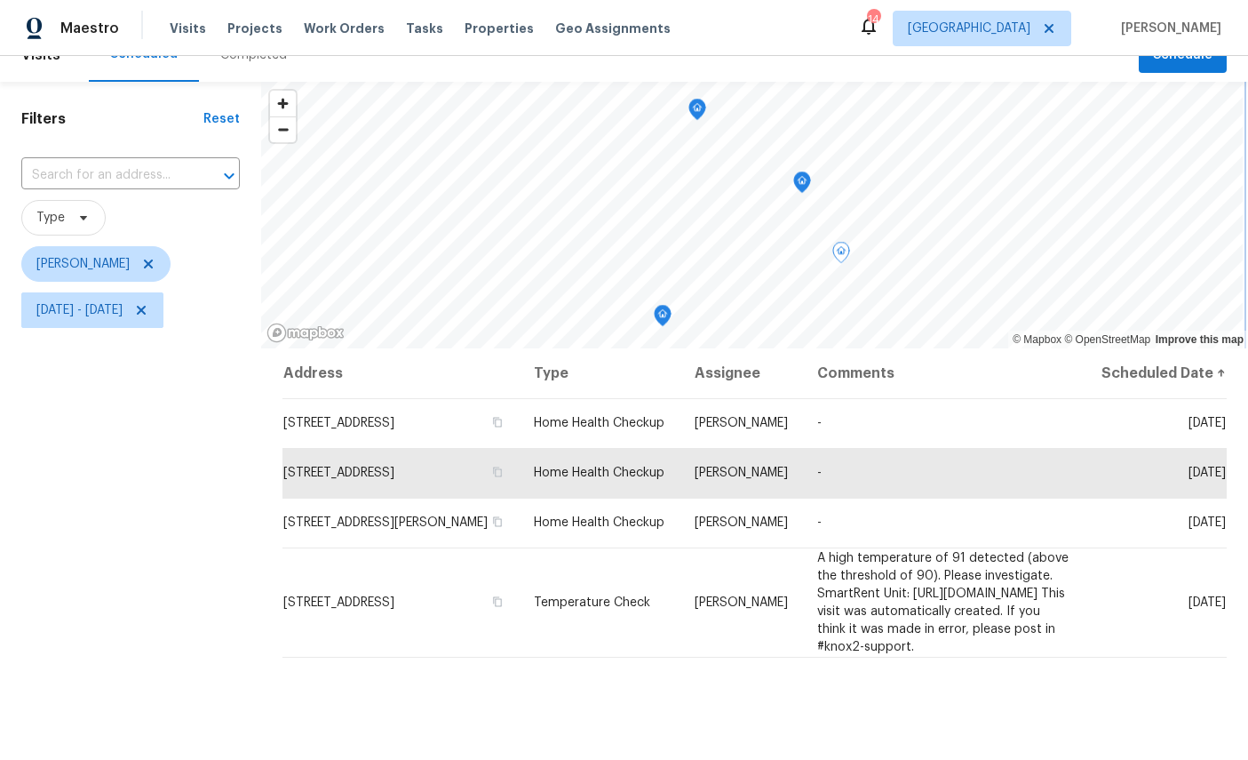
click at [800, 182] on icon "Map marker" at bounding box center [802, 181] width 5 height 4
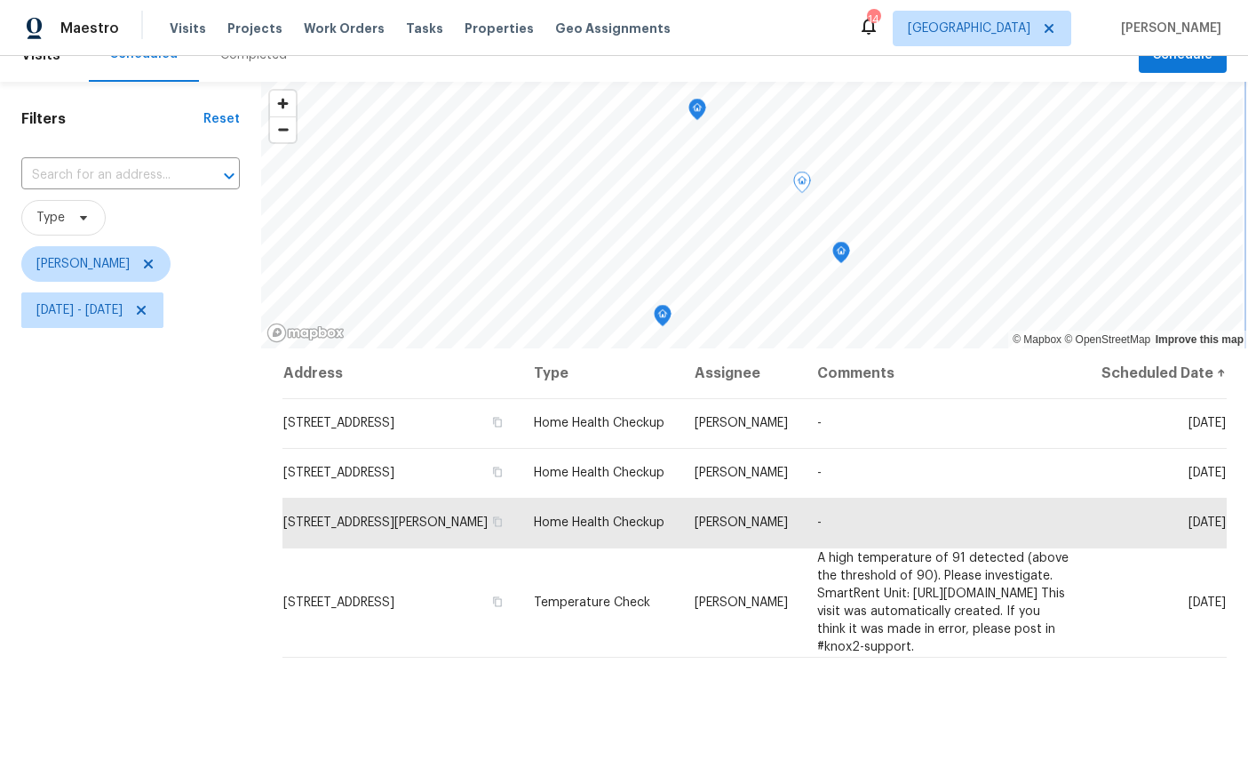
click at [834, 259] on icon "Map marker" at bounding box center [841, 253] width 16 height 20
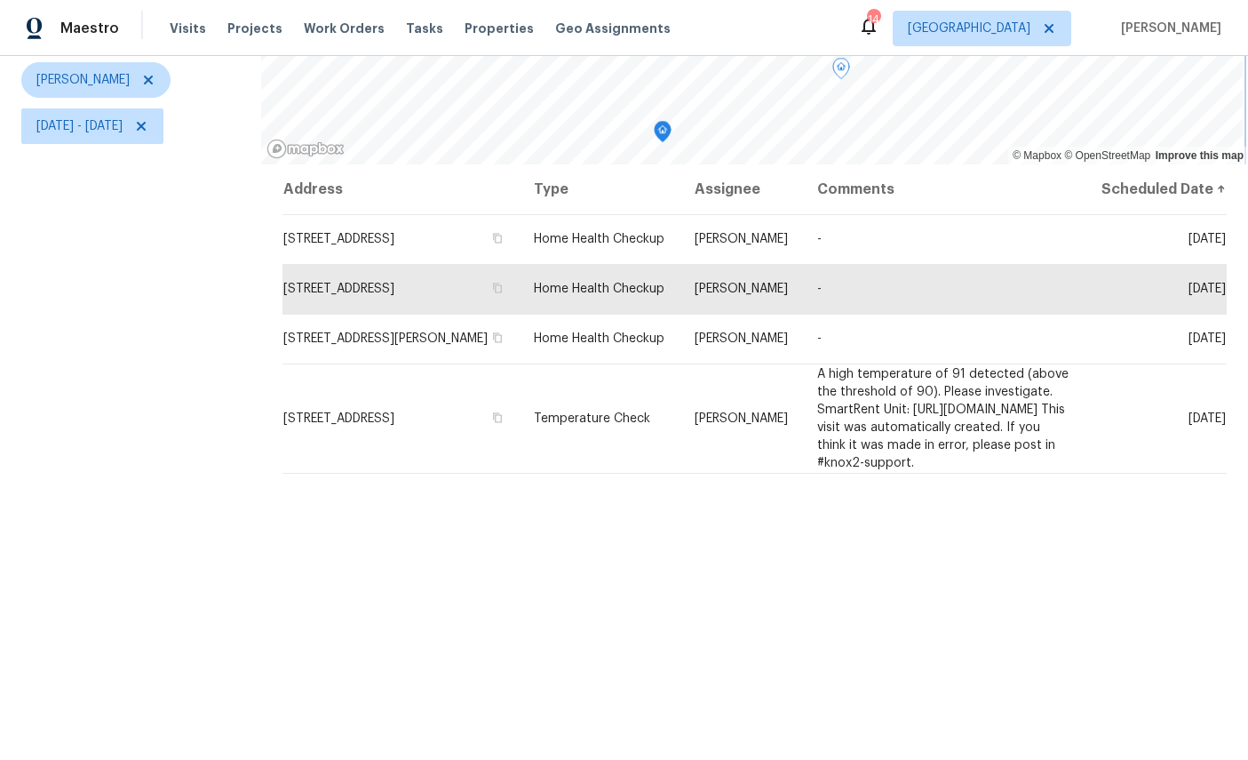
scroll to position [210, 0]
click at [721, 736] on div "Address Type Assignee Comments Scheduled Date ↑ [STREET_ADDRESS] Home Health Ch…" at bounding box center [754, 470] width 987 height 608
click at [1166, 721] on div "Address Type Assignee Comments Scheduled Date ↑ [STREET_ADDRESS] Home Health Ch…" at bounding box center [754, 470] width 987 height 608
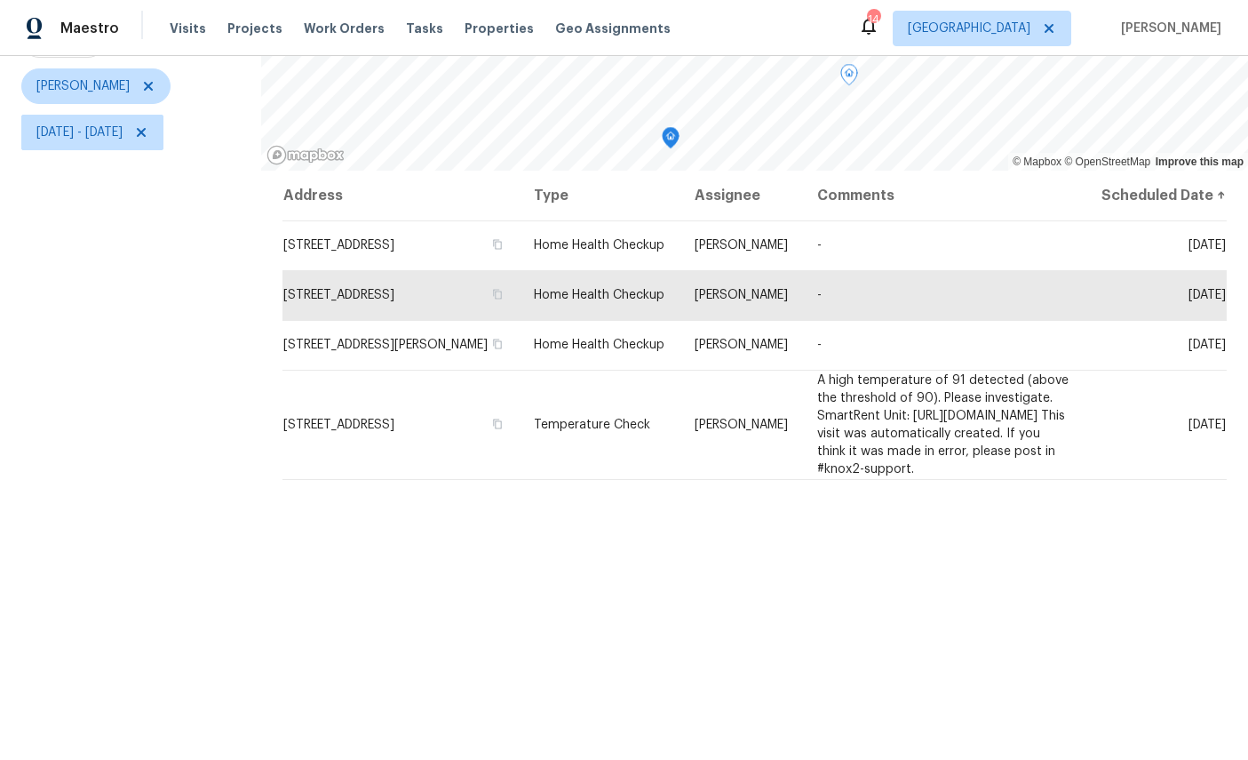
click at [1092, 661] on div "Address Type Assignee Comments Scheduled Date ↑ [STREET_ADDRESS] Home Health Ch…" at bounding box center [754, 475] width 987 height 608
click at [0, 0] on icon at bounding box center [0, 0] width 0 height 0
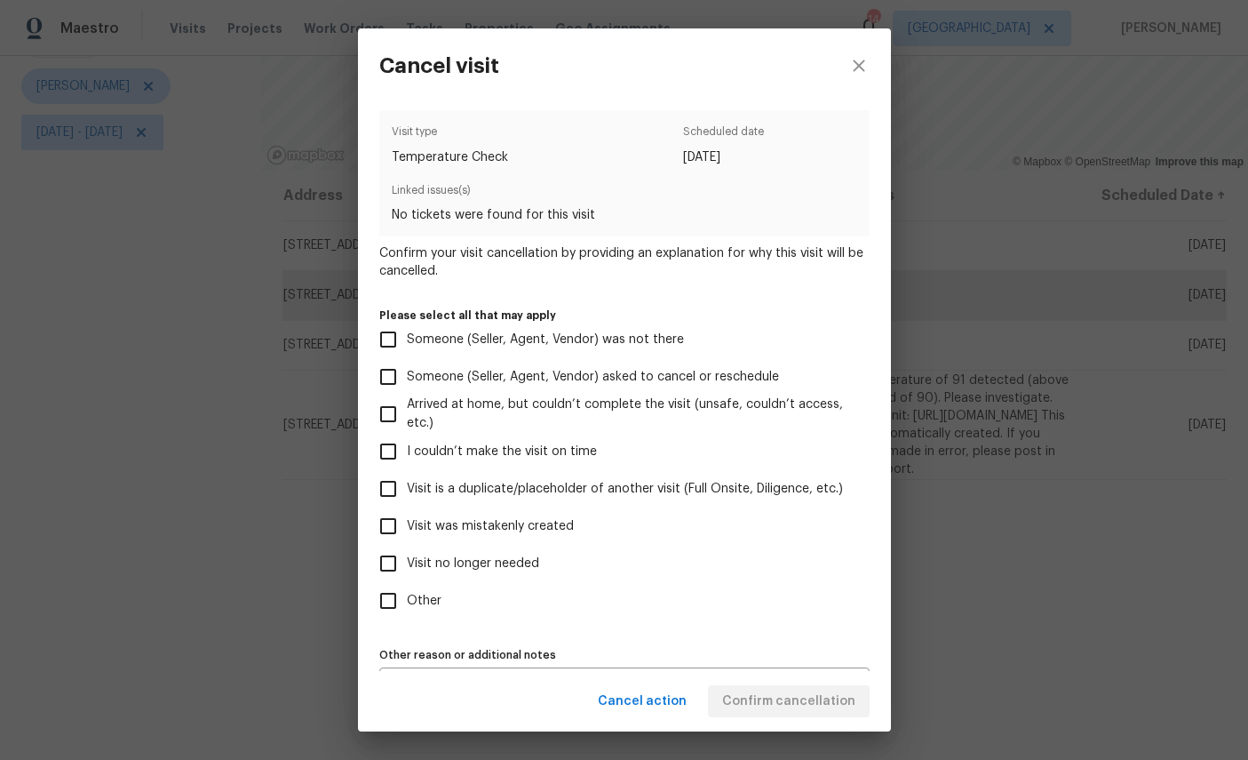
click at [498, 573] on span "Visit no longer needed" at bounding box center [473, 563] width 132 height 19
click at [407, 578] on input "Visit no longer needed" at bounding box center [388, 563] width 37 height 37
checkbox input "true"
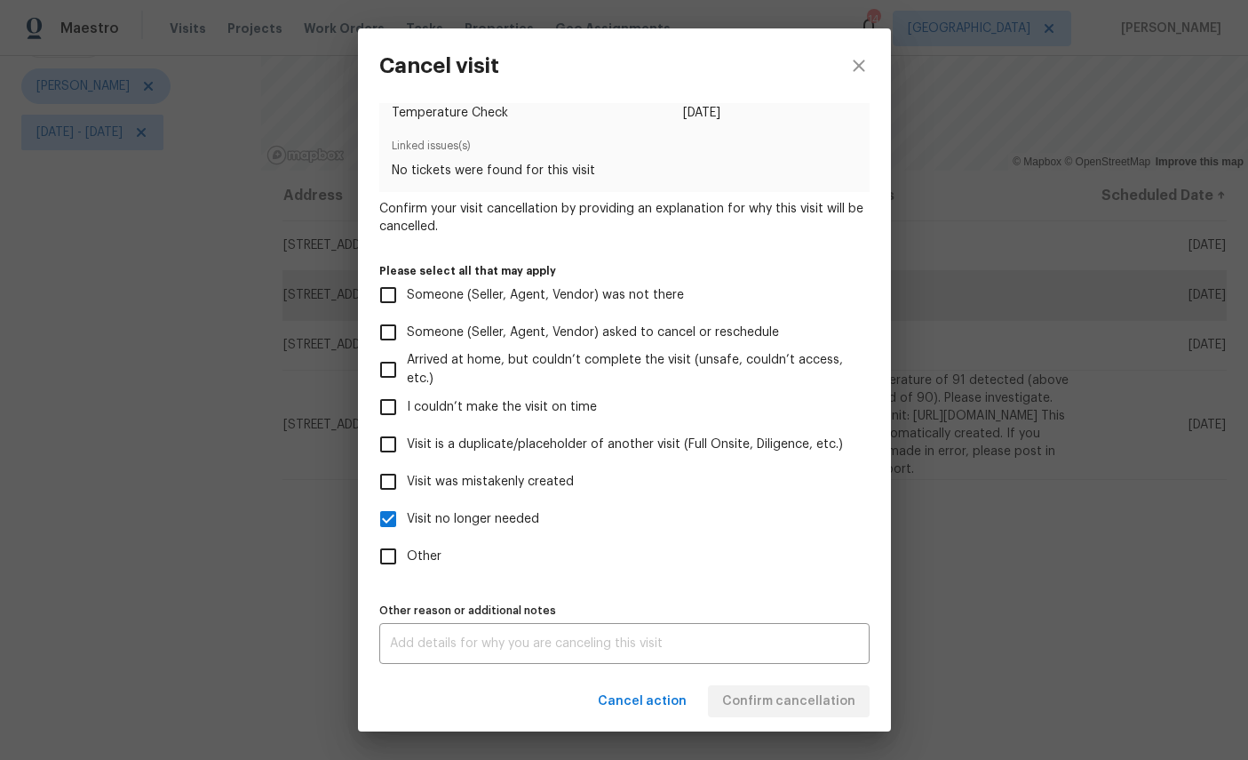
scroll to position [52, 0]
click at [651, 638] on textarea at bounding box center [624, 643] width 469 height 12
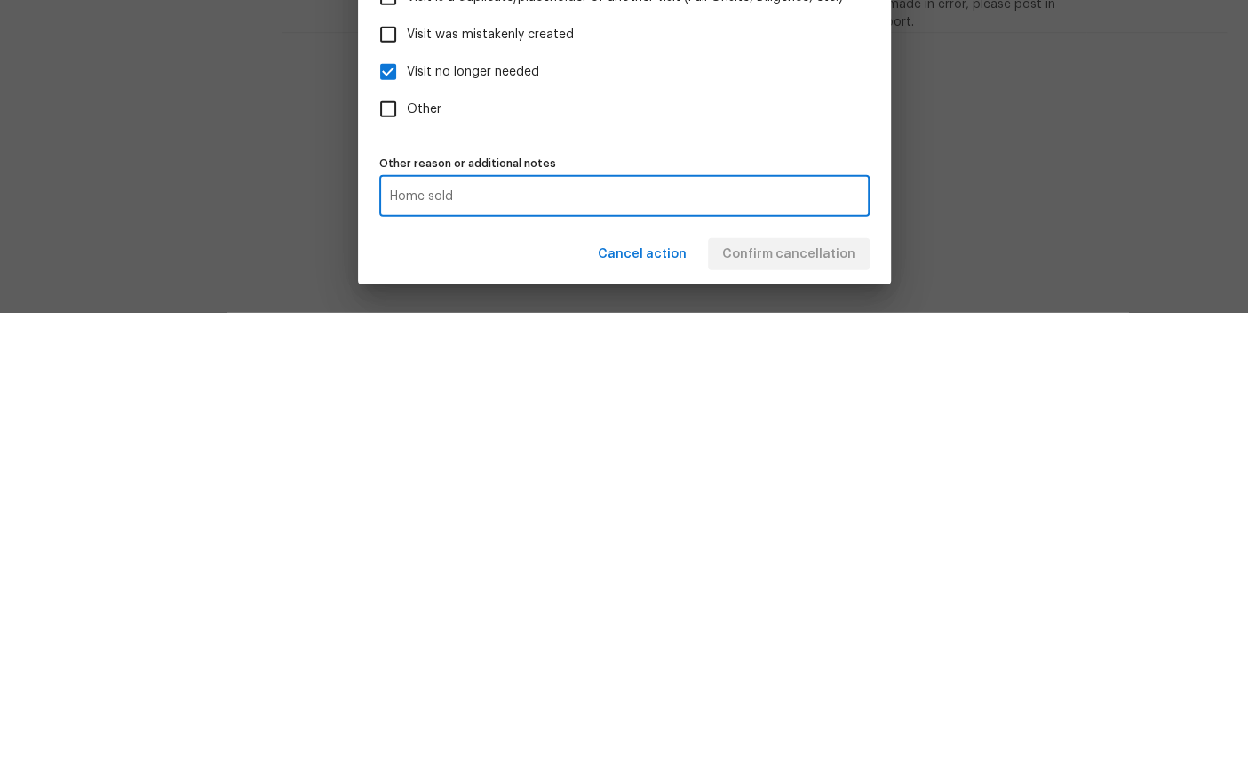
type textarea "Home sold"
click at [810, 671] on div "Cancel action Confirm cancellation" at bounding box center [624, 701] width 533 height 61
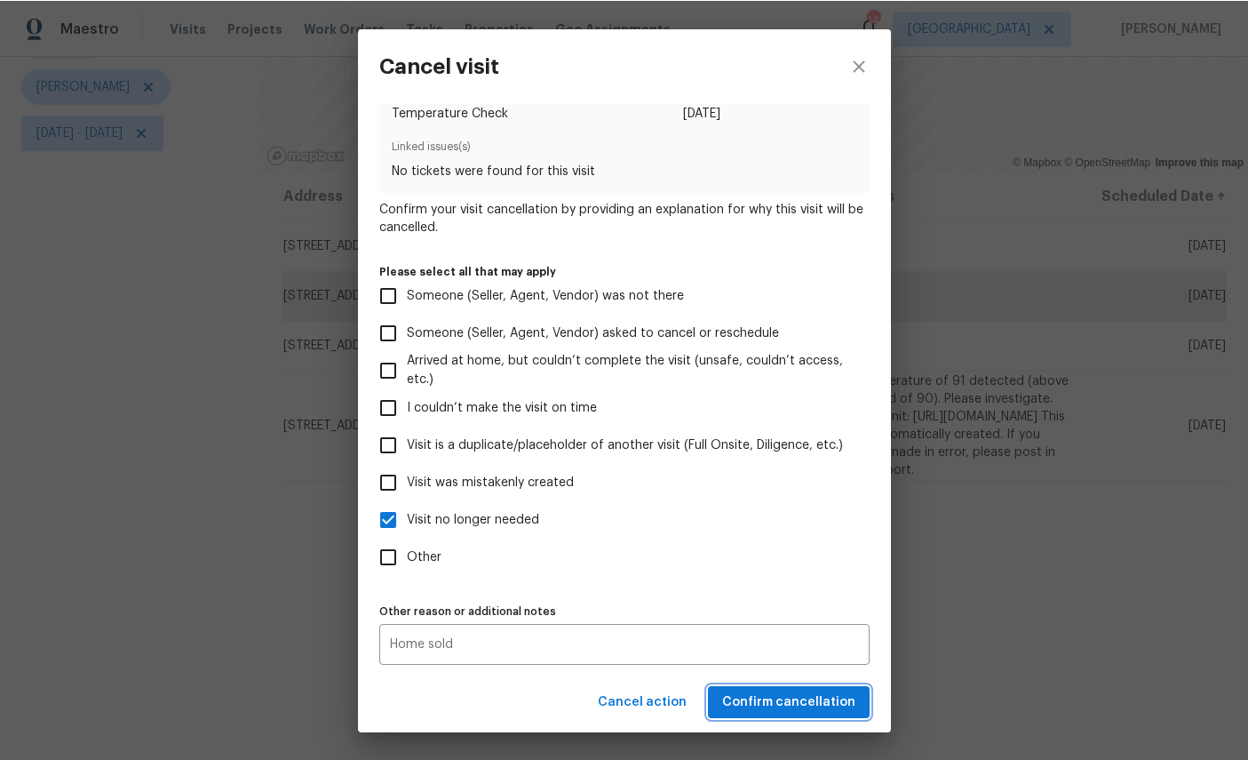
click at [796, 689] on button "Confirm cancellation" at bounding box center [789, 701] width 162 height 33
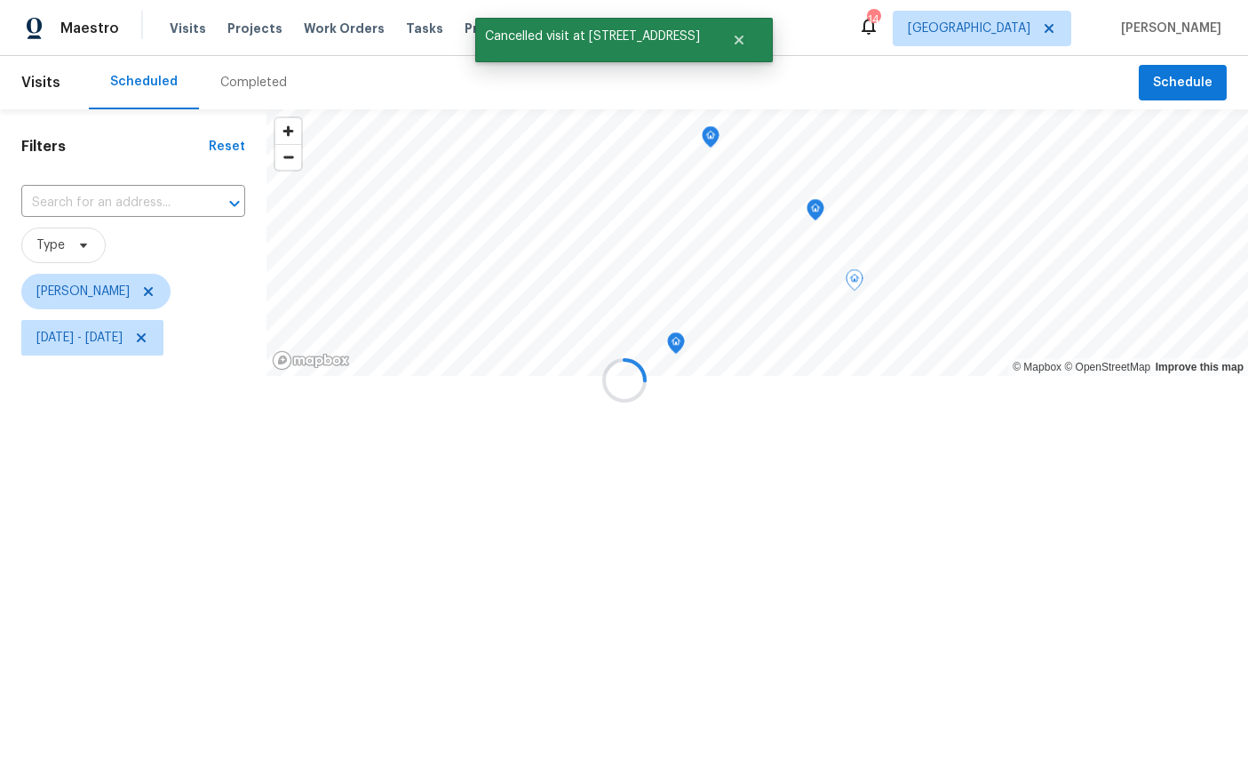
scroll to position [0, 0]
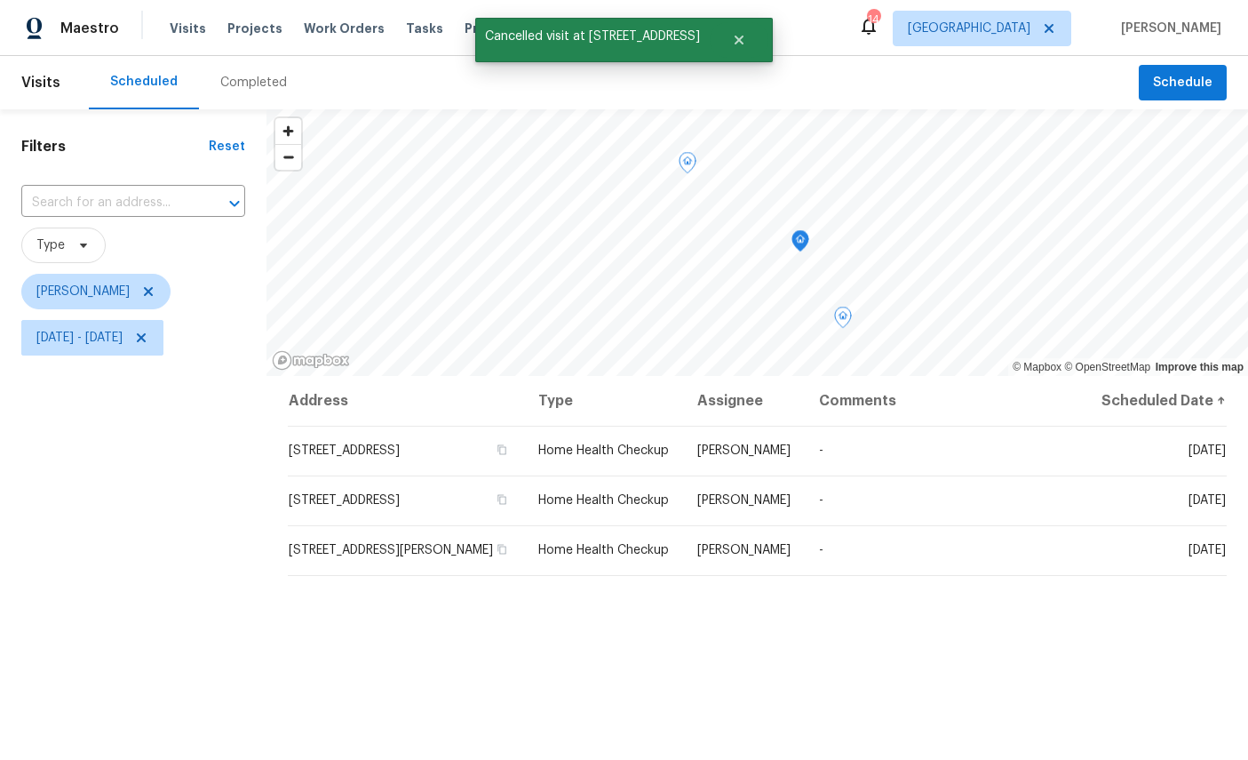
click at [0, 0] on icon at bounding box center [0, 0] width 0 height 0
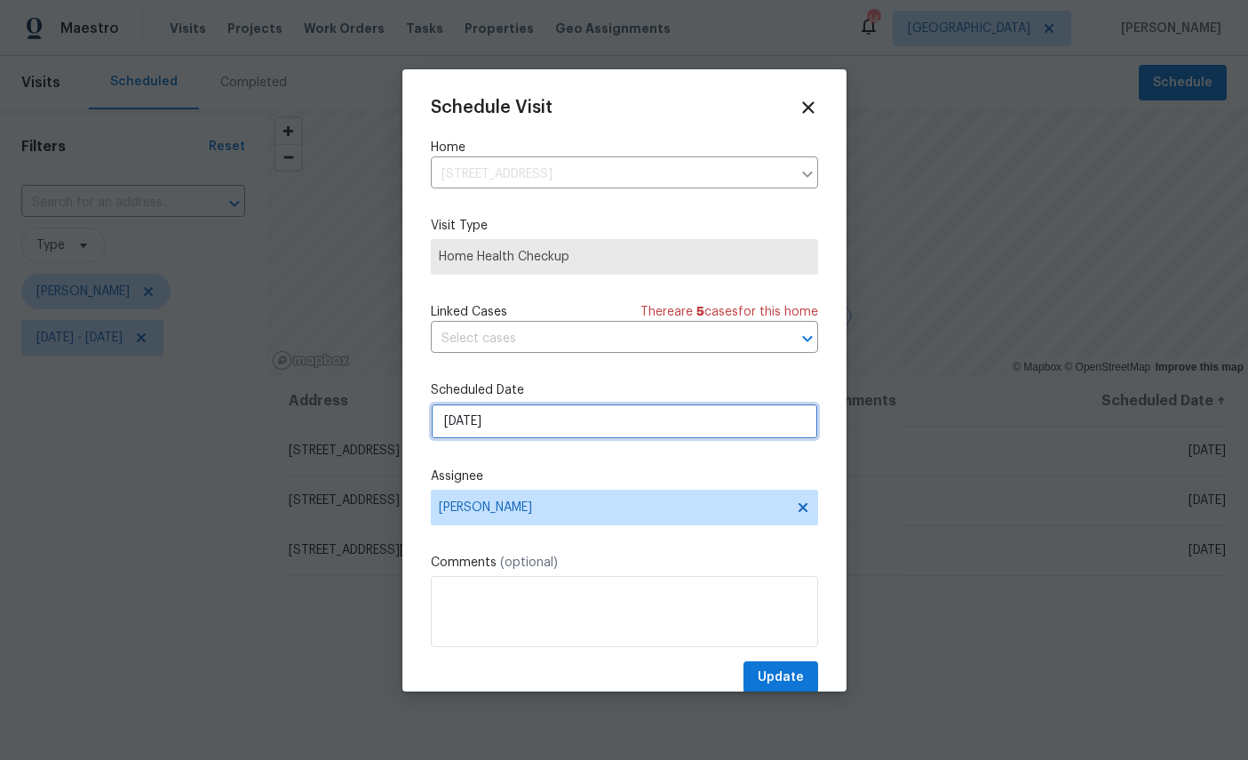
click at [593, 429] on input "[DATE]" at bounding box center [624, 421] width 387 height 36
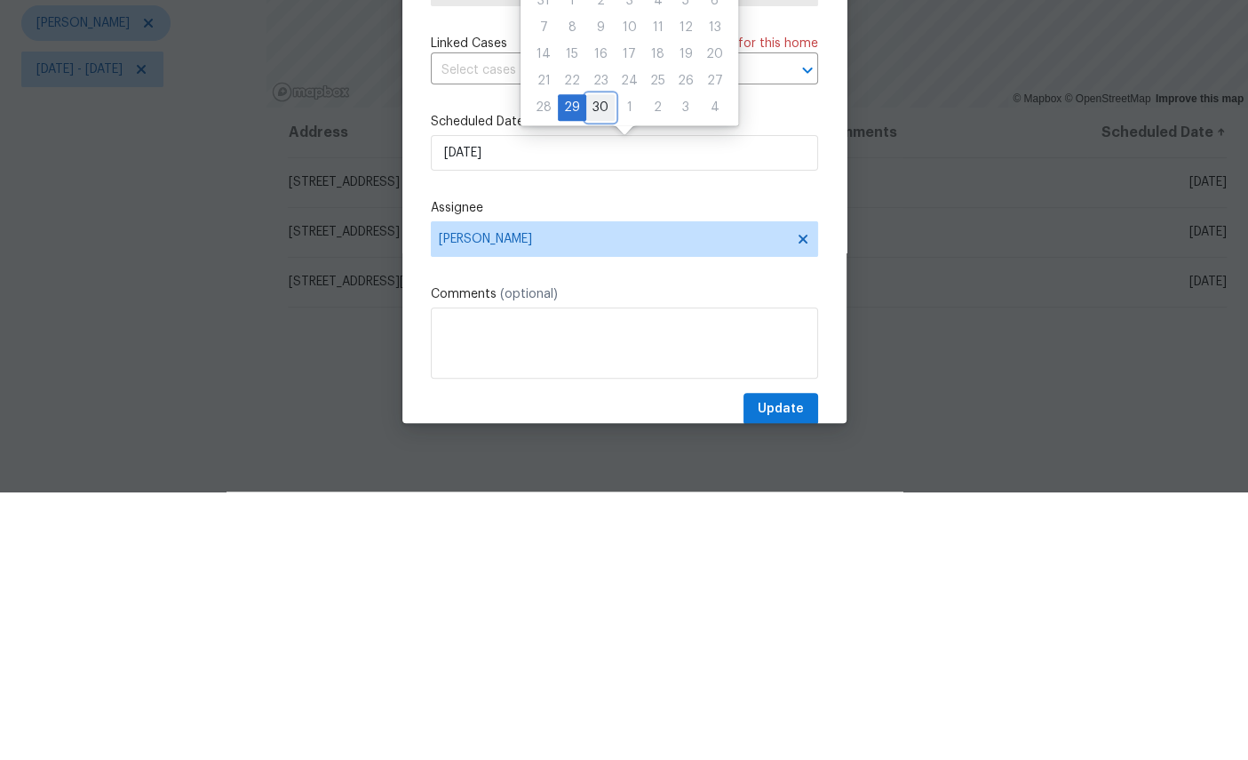
click at [601, 363] on div "30" at bounding box center [600, 375] width 28 height 25
type input "[DATE]"
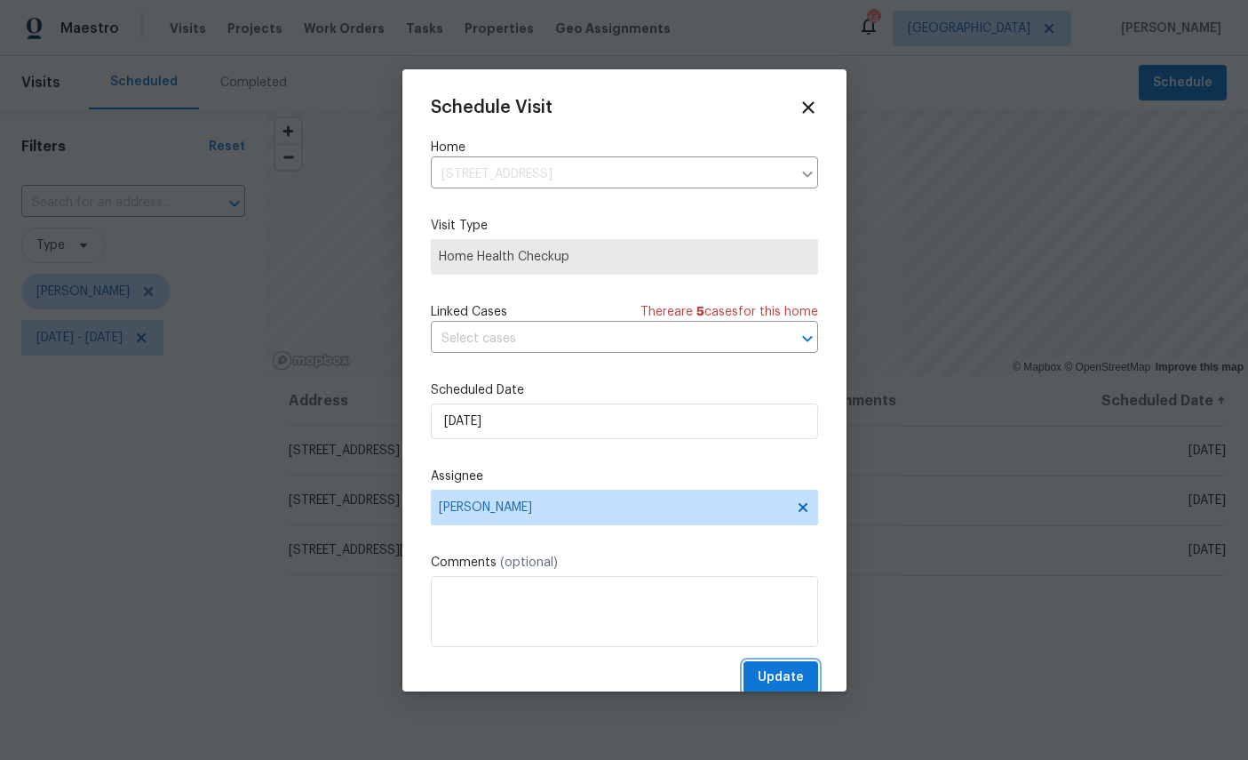
click at [771, 668] on button "Update" at bounding box center [781, 677] width 75 height 33
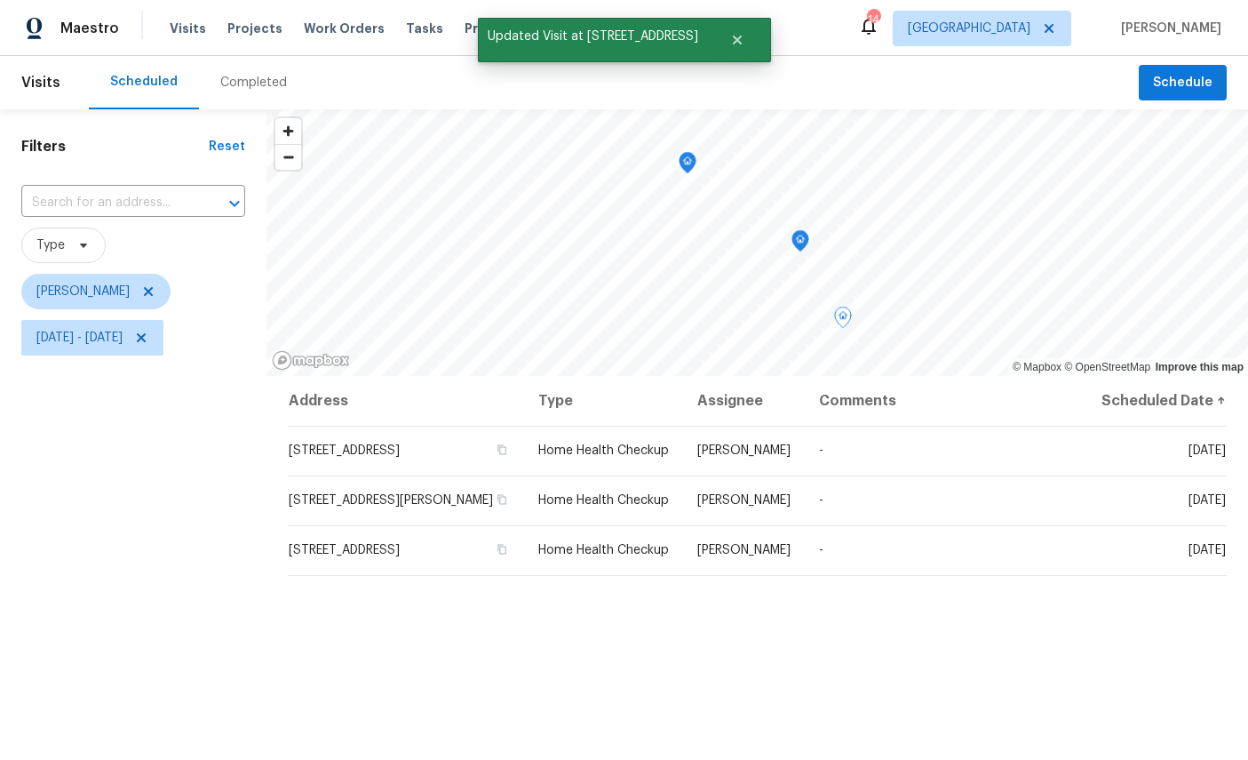
click at [0, 0] on icon at bounding box center [0, 0] width 0 height 0
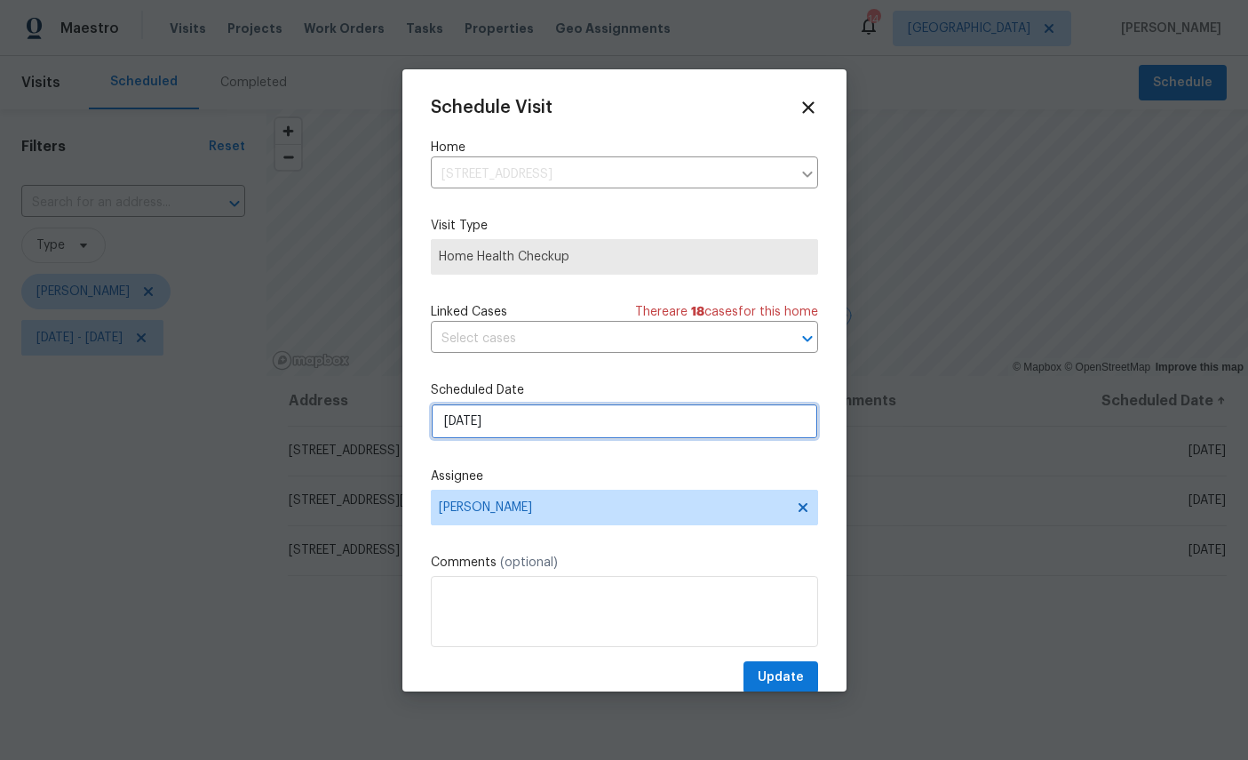
click at [621, 425] on input "[DATE]" at bounding box center [624, 421] width 387 height 36
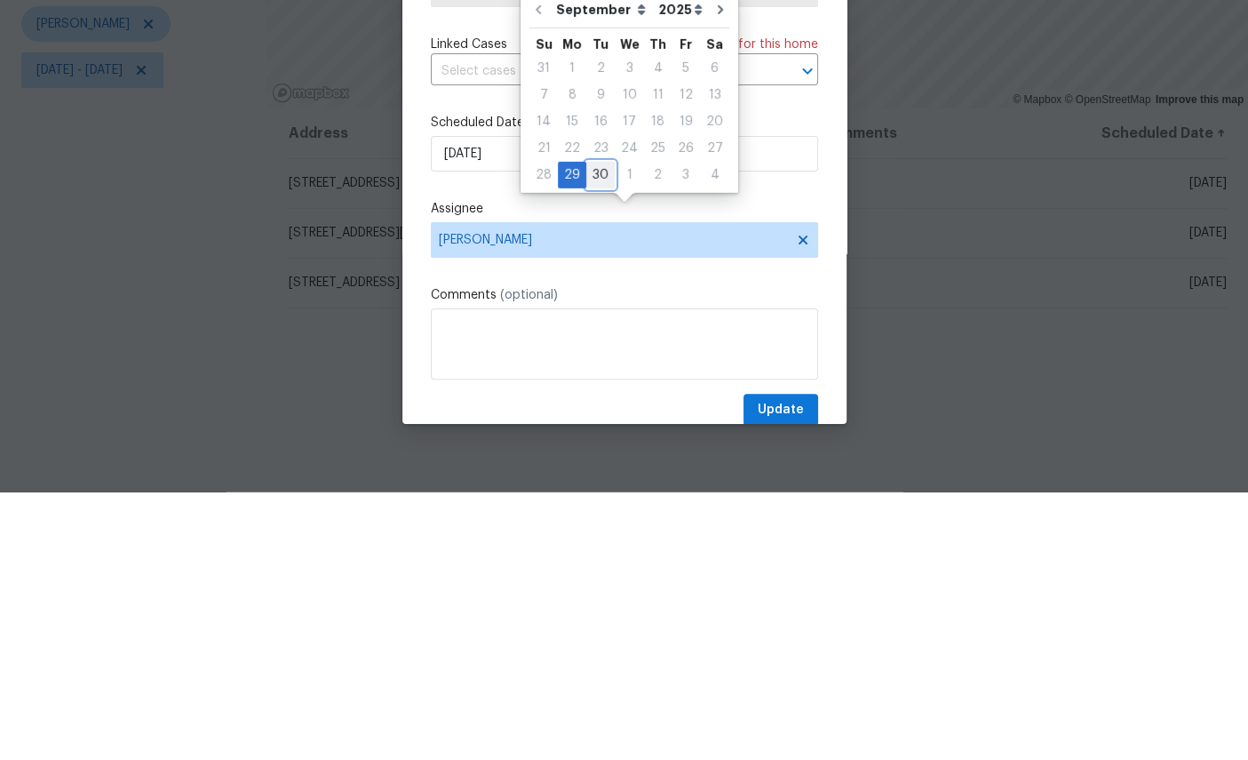
click at [600, 430] on div "30" at bounding box center [600, 442] width 28 height 25
type input "[DATE]"
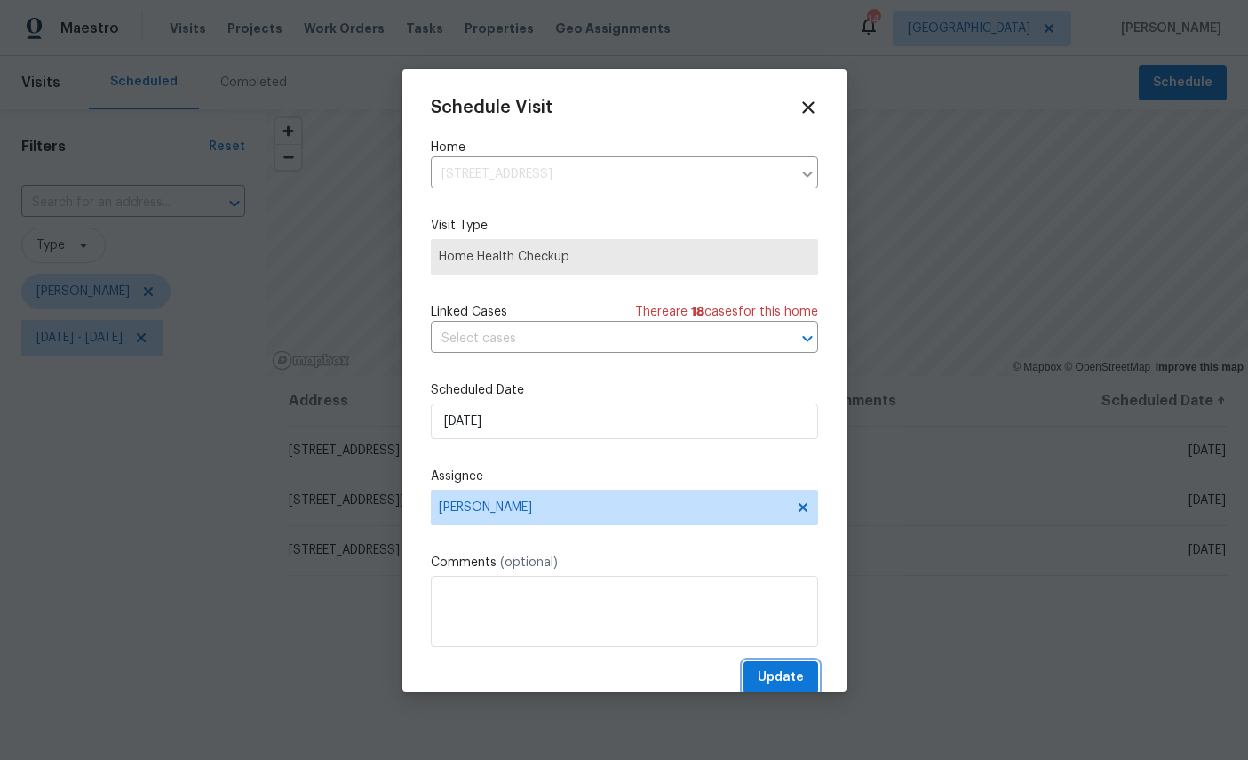
click at [784, 666] on button "Update" at bounding box center [781, 677] width 75 height 33
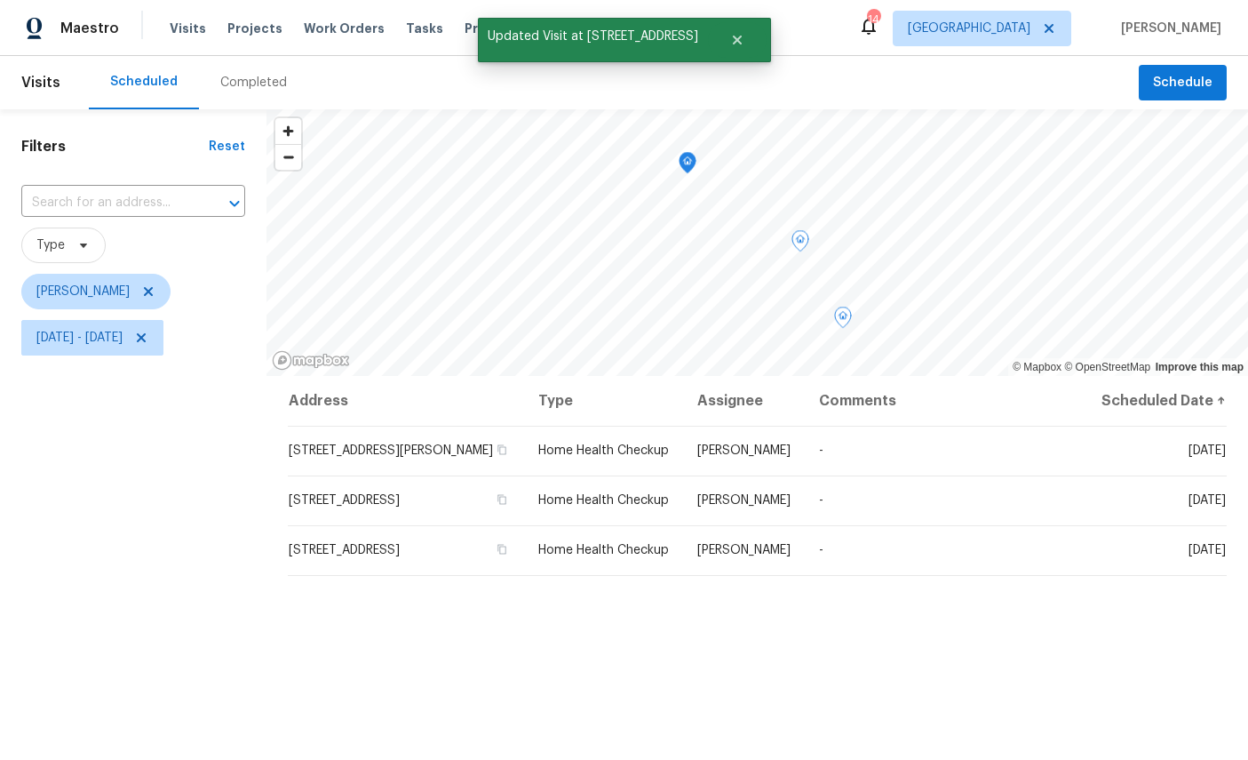
click at [0, 0] on icon at bounding box center [0, 0] width 0 height 0
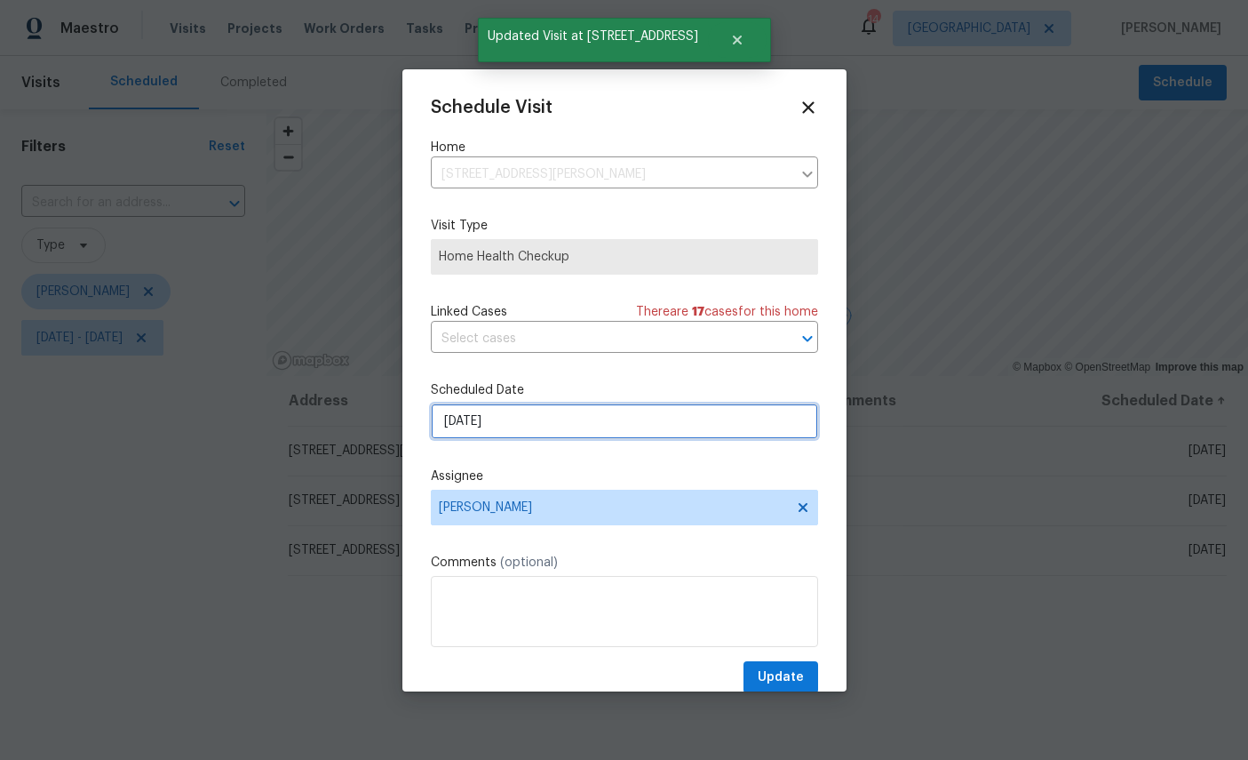
click at [644, 421] on input "[DATE]" at bounding box center [624, 421] width 387 height 36
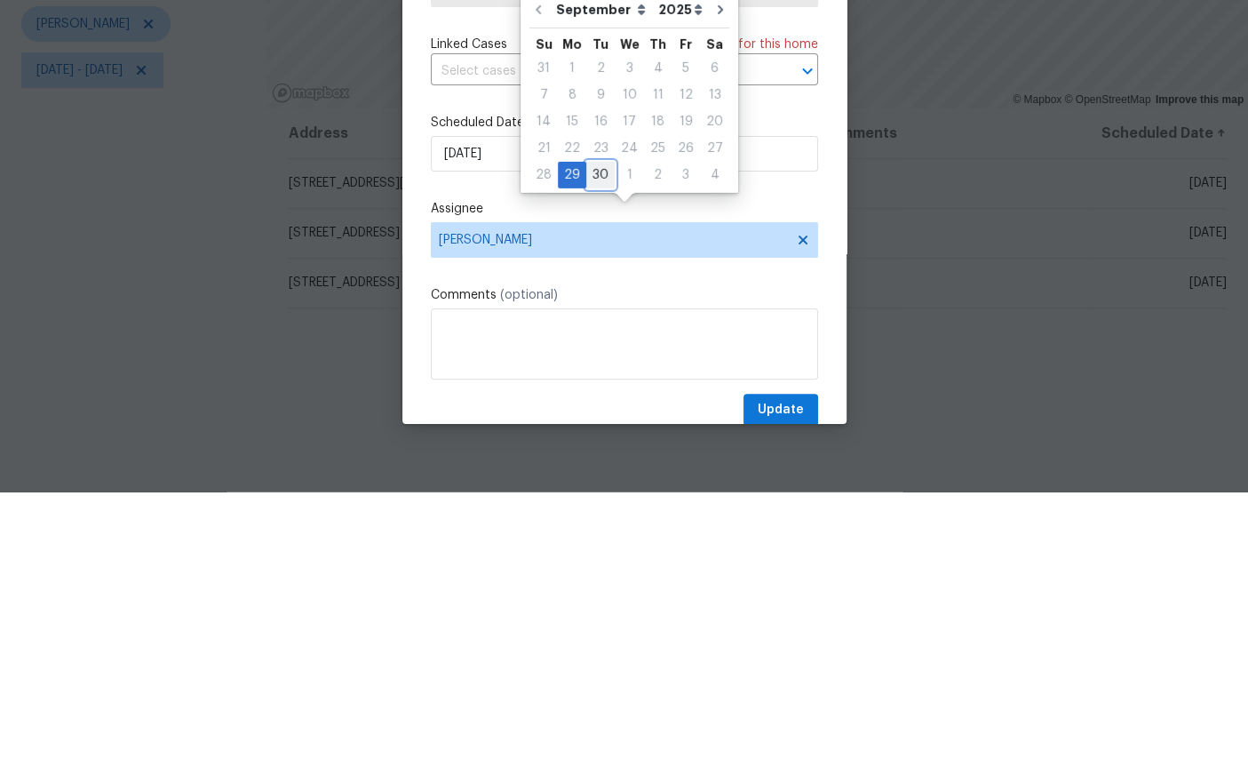
click at [600, 430] on div "30" at bounding box center [600, 442] width 28 height 25
type input "[DATE]"
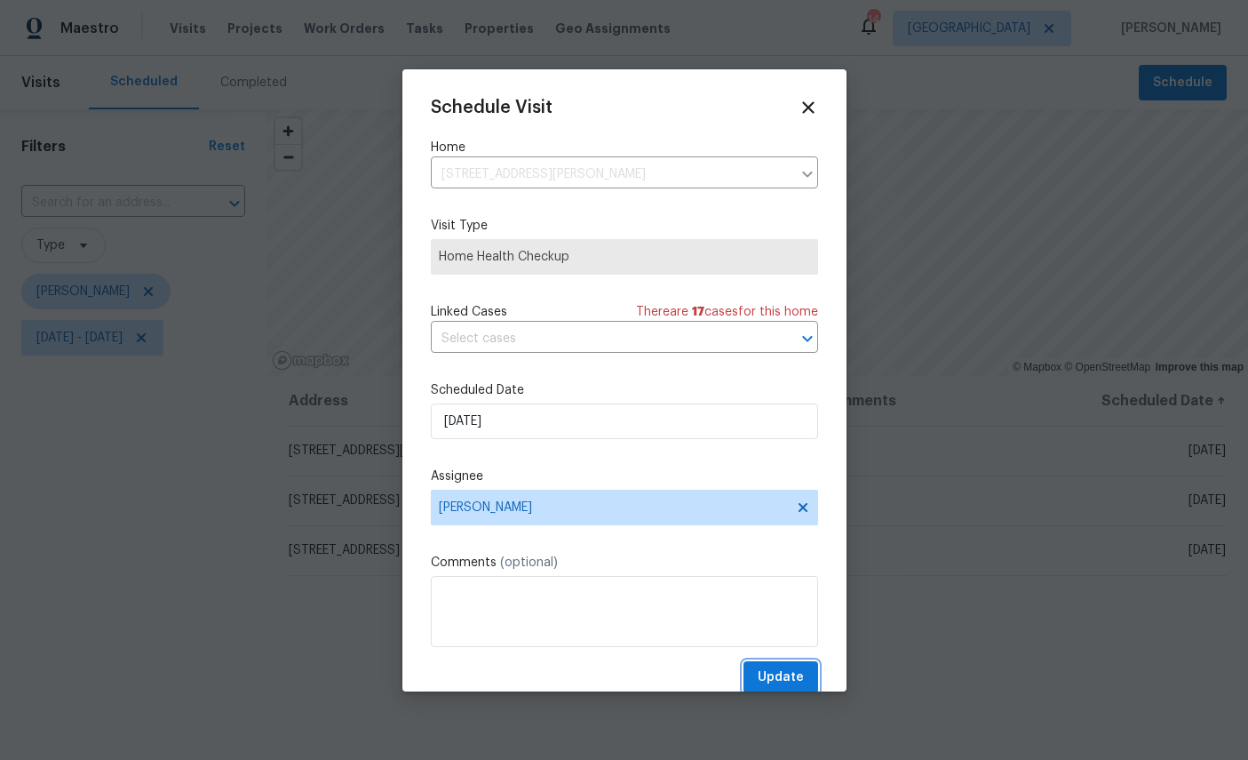
click at [774, 673] on span "Update" at bounding box center [781, 677] width 46 height 22
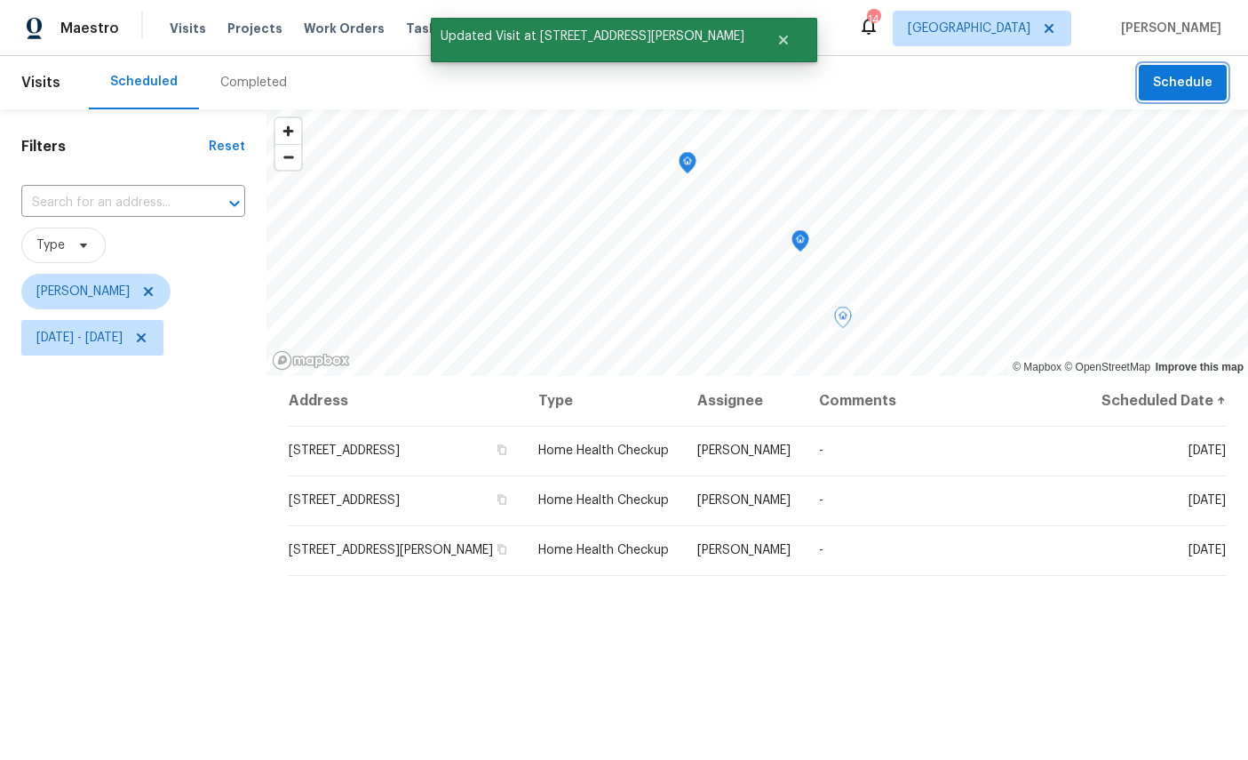
click at [1192, 72] on span "Schedule" at bounding box center [1183, 83] width 60 height 22
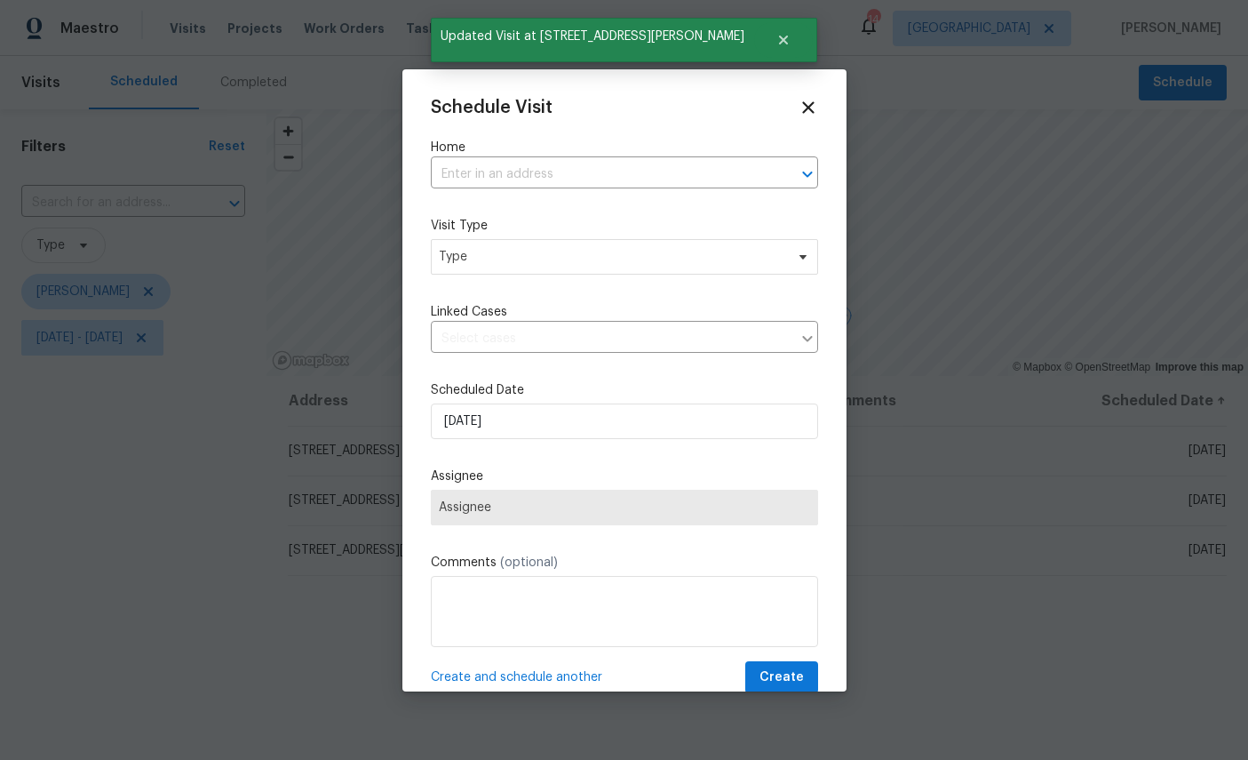
click at [585, 165] on input "text" at bounding box center [600, 175] width 338 height 28
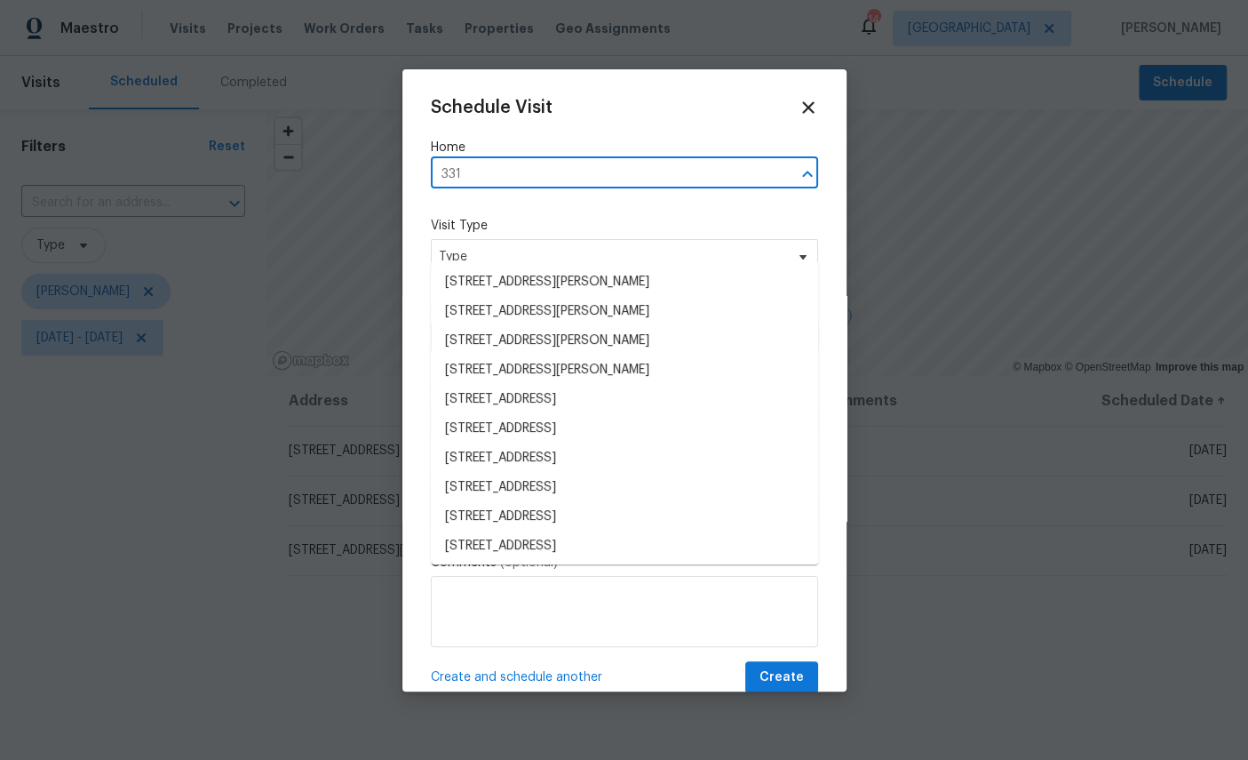
type input "3319"
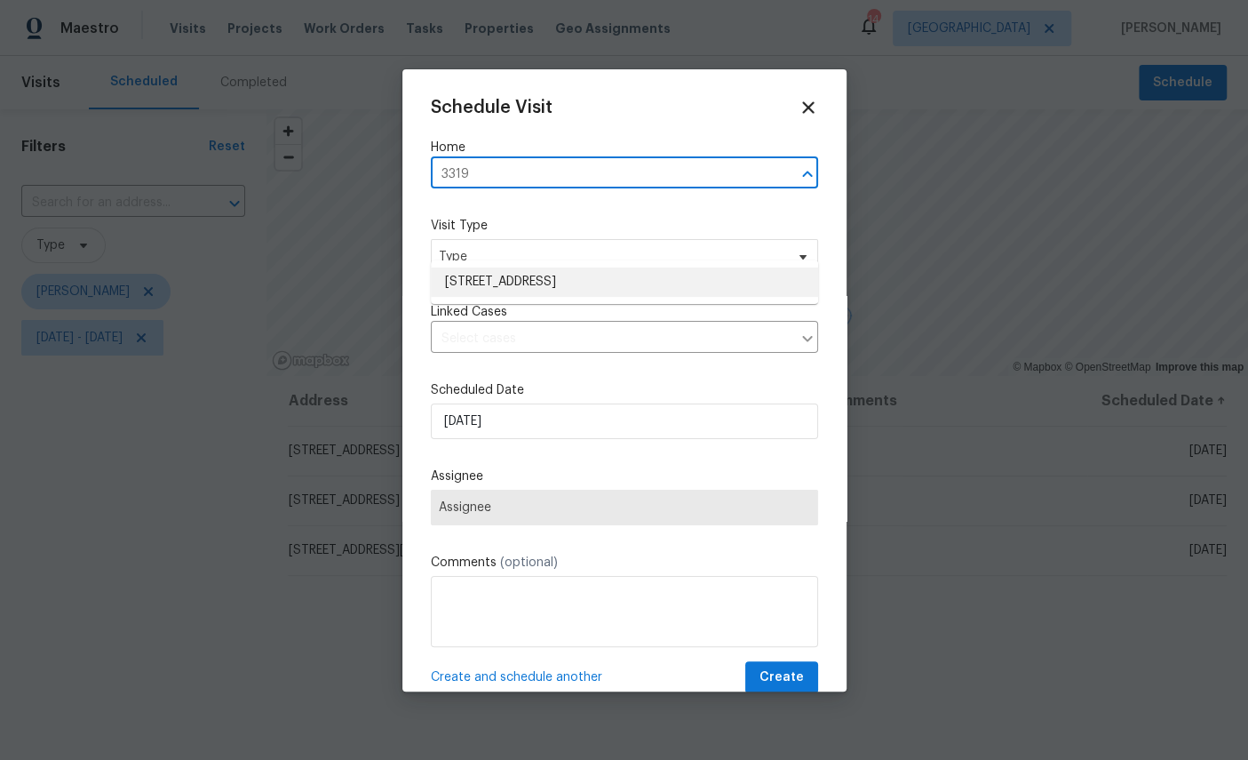
click at [566, 267] on li "[STREET_ADDRESS]" at bounding box center [624, 281] width 387 height 29
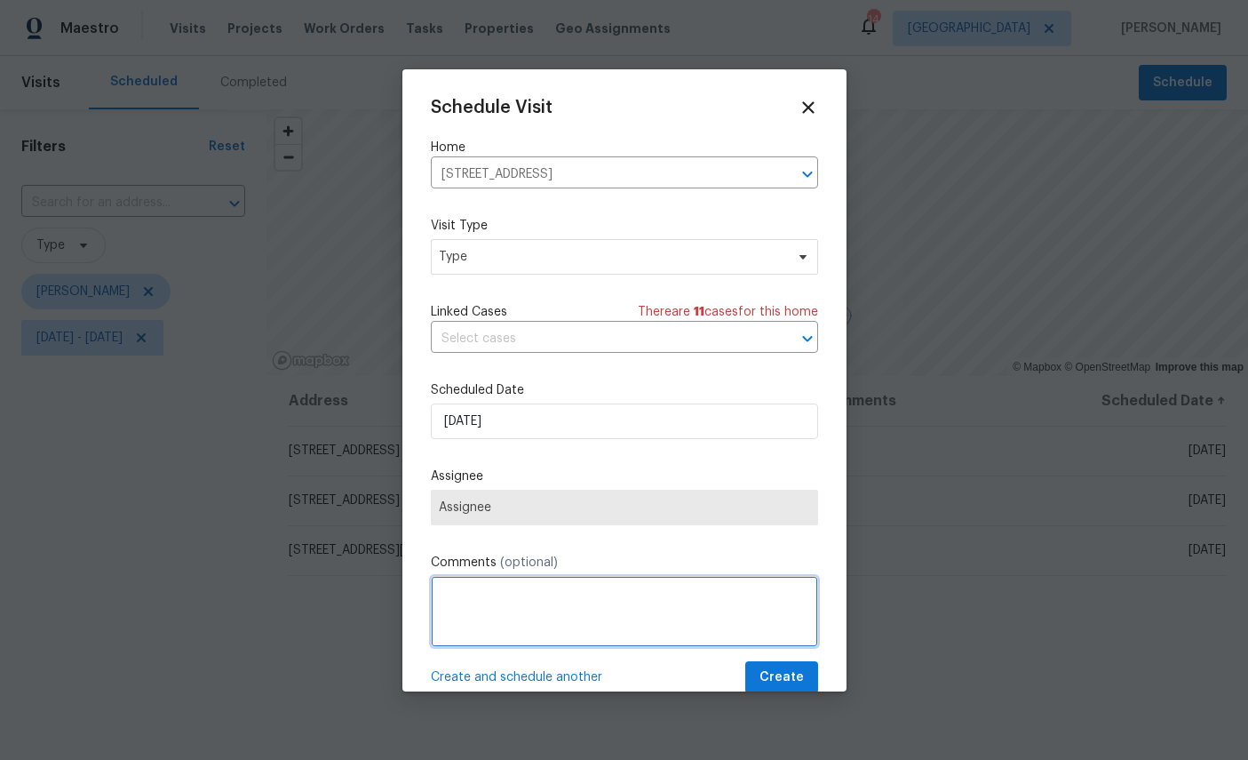
click at [781, 647] on textarea at bounding box center [624, 611] width 387 height 71
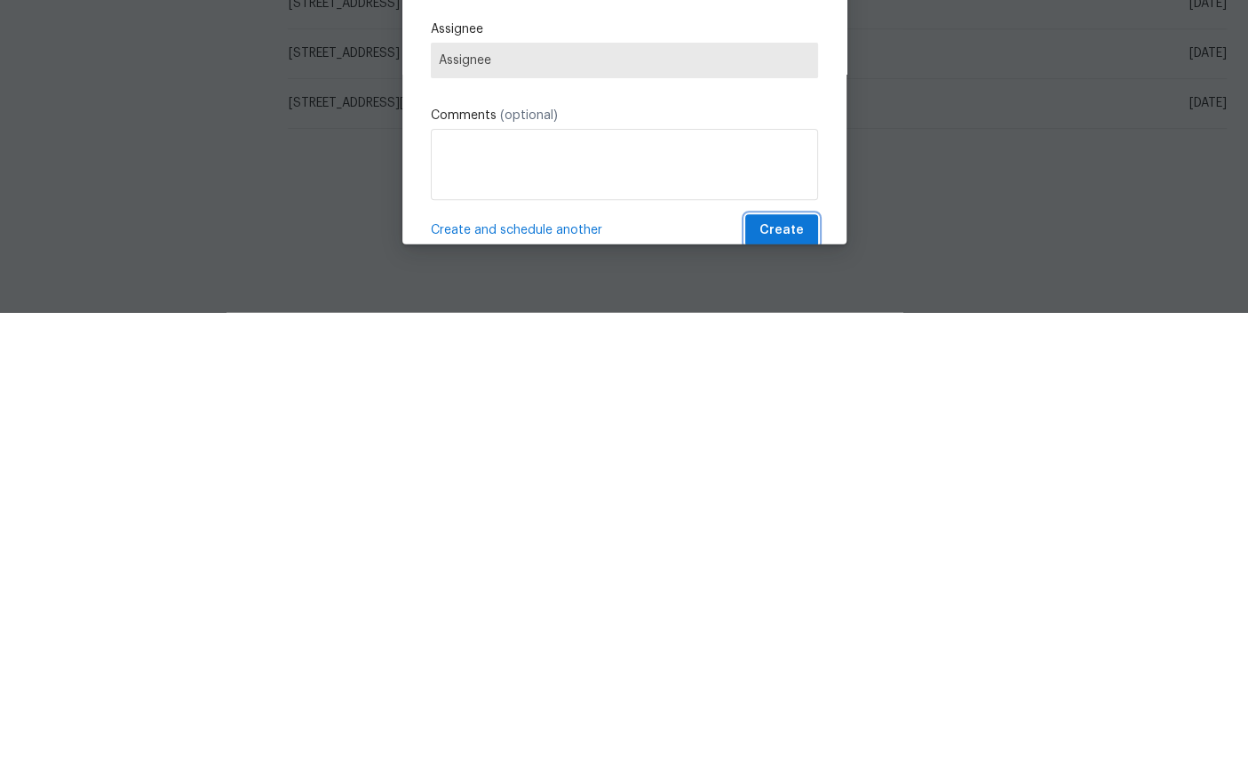
click at [795, 661] on button "Create" at bounding box center [781, 677] width 73 height 33
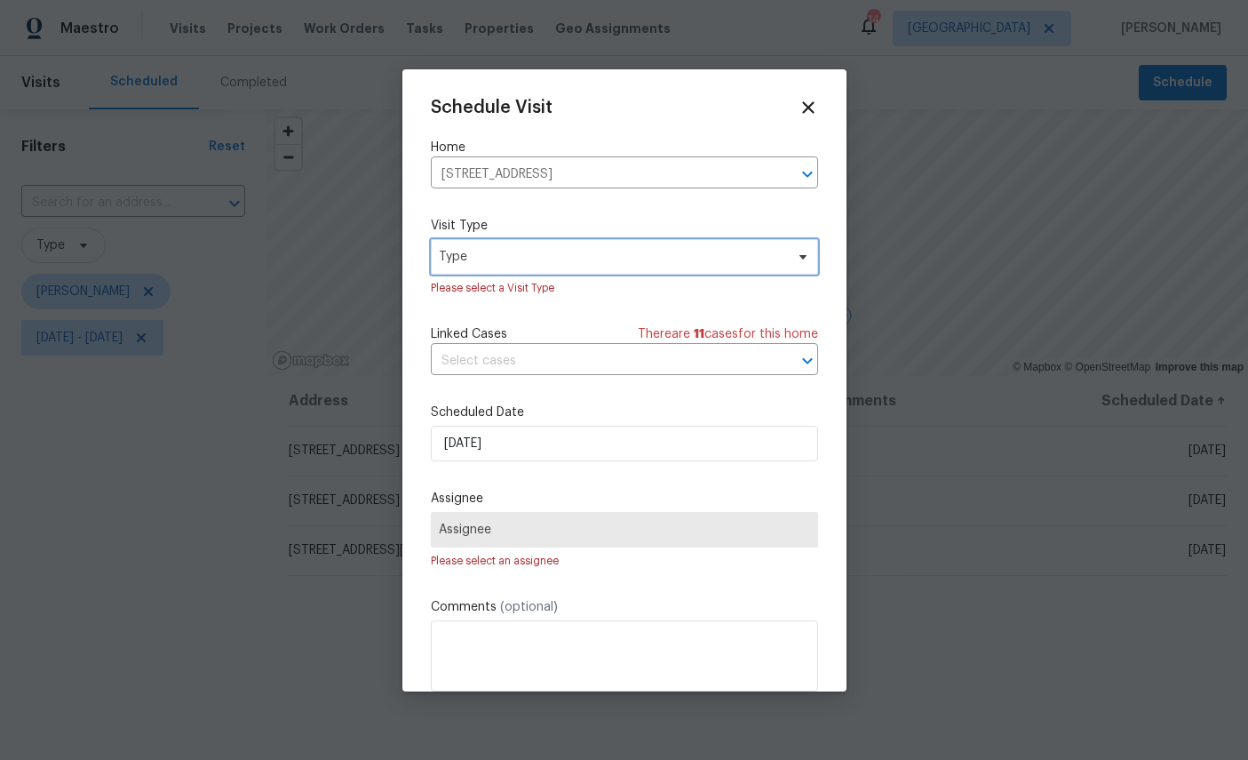
click at [600, 257] on span "Type" at bounding box center [612, 257] width 346 height 18
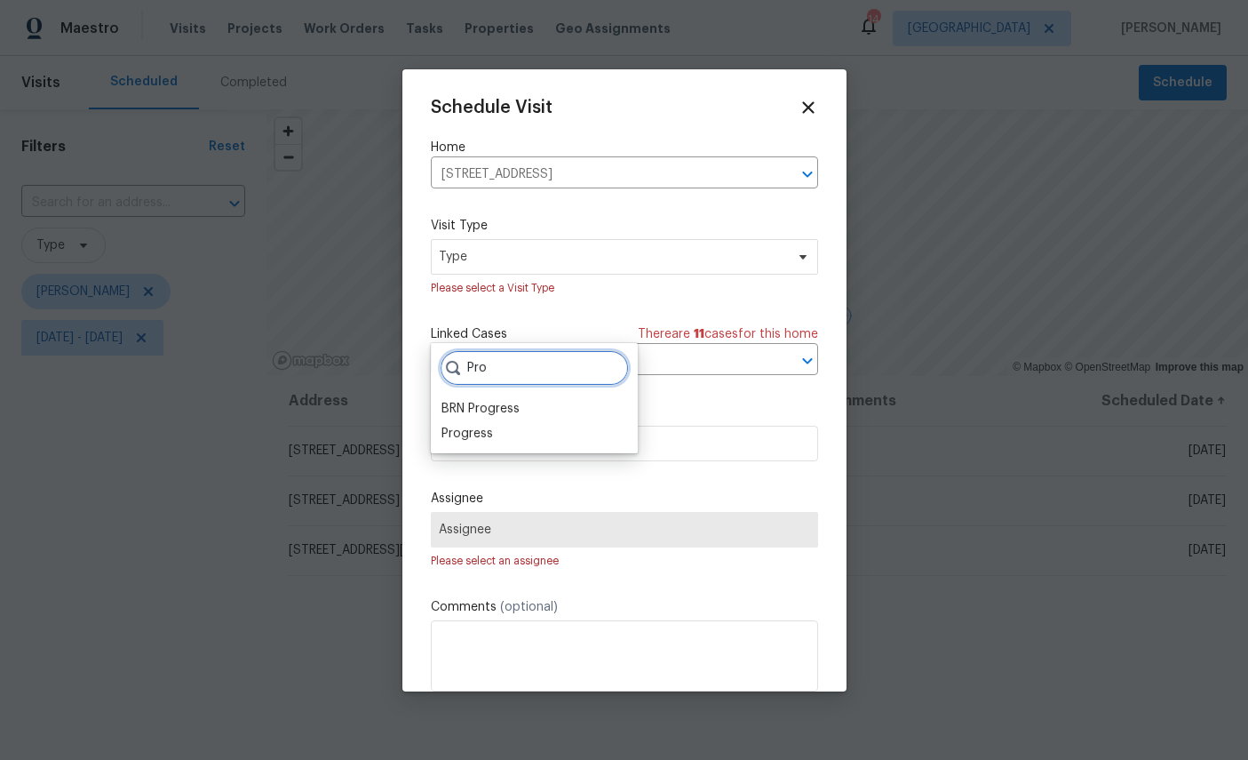
type input "Pro"
click at [490, 425] on div "Progress" at bounding box center [468, 434] width 52 height 18
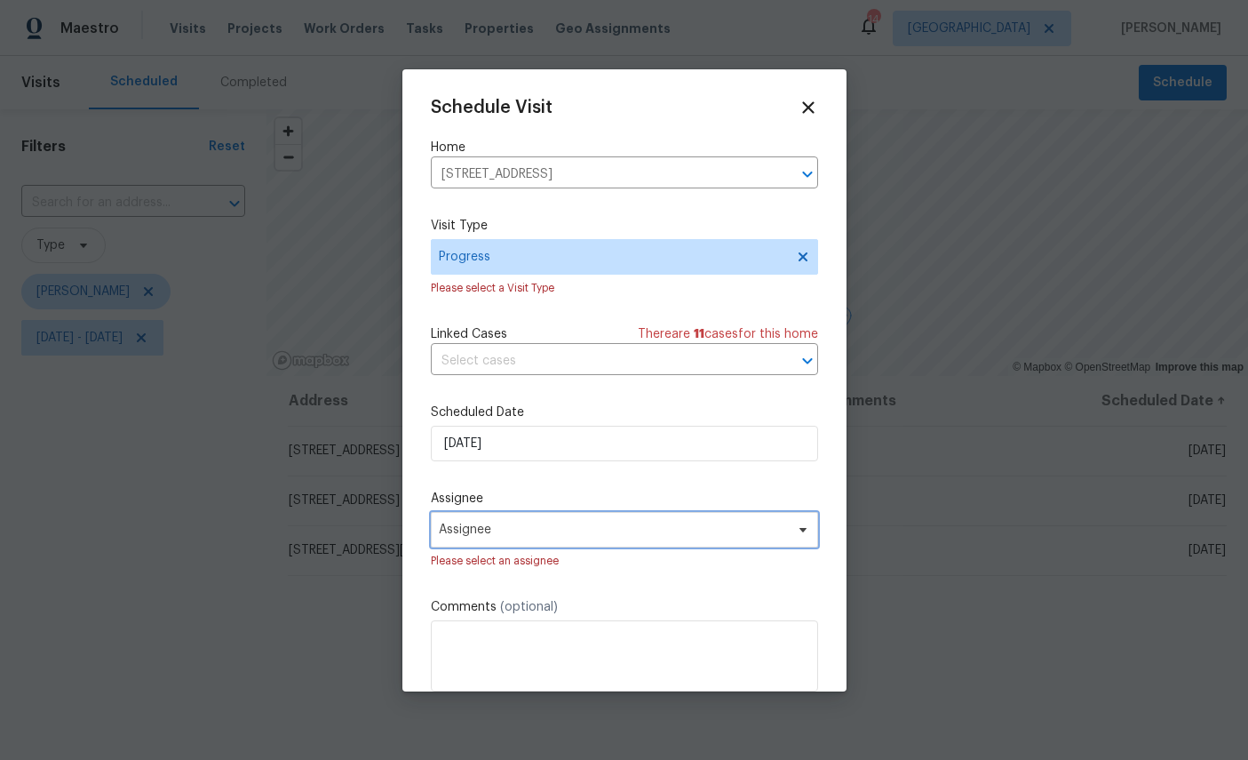
click at [583, 533] on span "Assignee" at bounding box center [613, 529] width 348 height 14
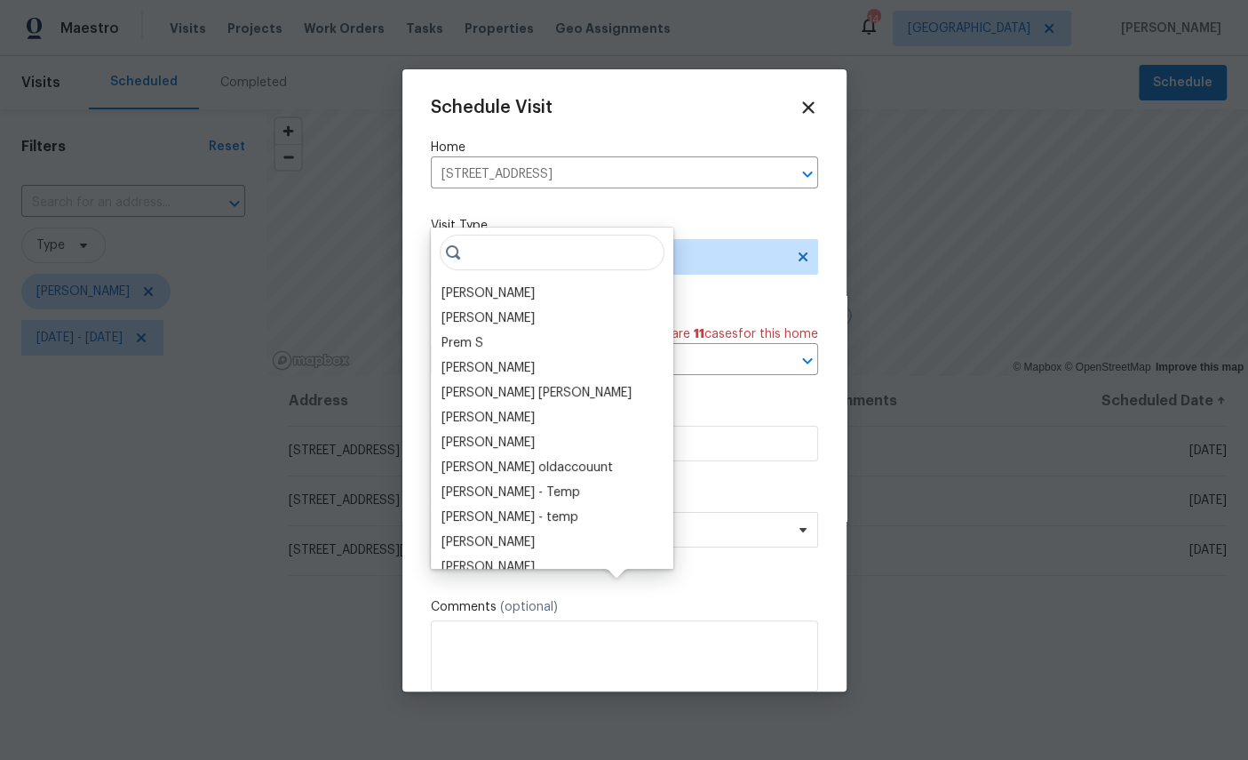
click at [466, 235] on input "search" at bounding box center [552, 253] width 225 height 36
click at [487, 284] on div "[PERSON_NAME]" at bounding box center [488, 293] width 93 height 18
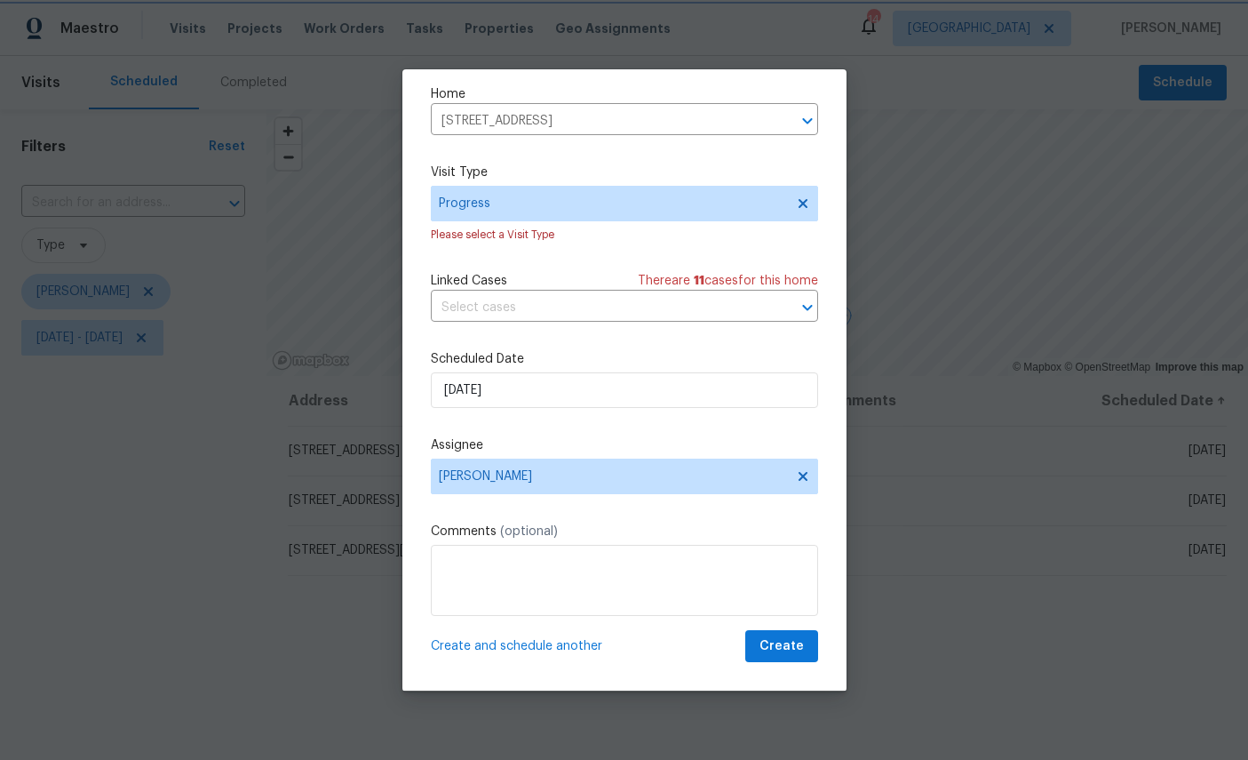
scroll to position [58, 0]
click at [775, 635] on span "Create" at bounding box center [782, 646] width 44 height 22
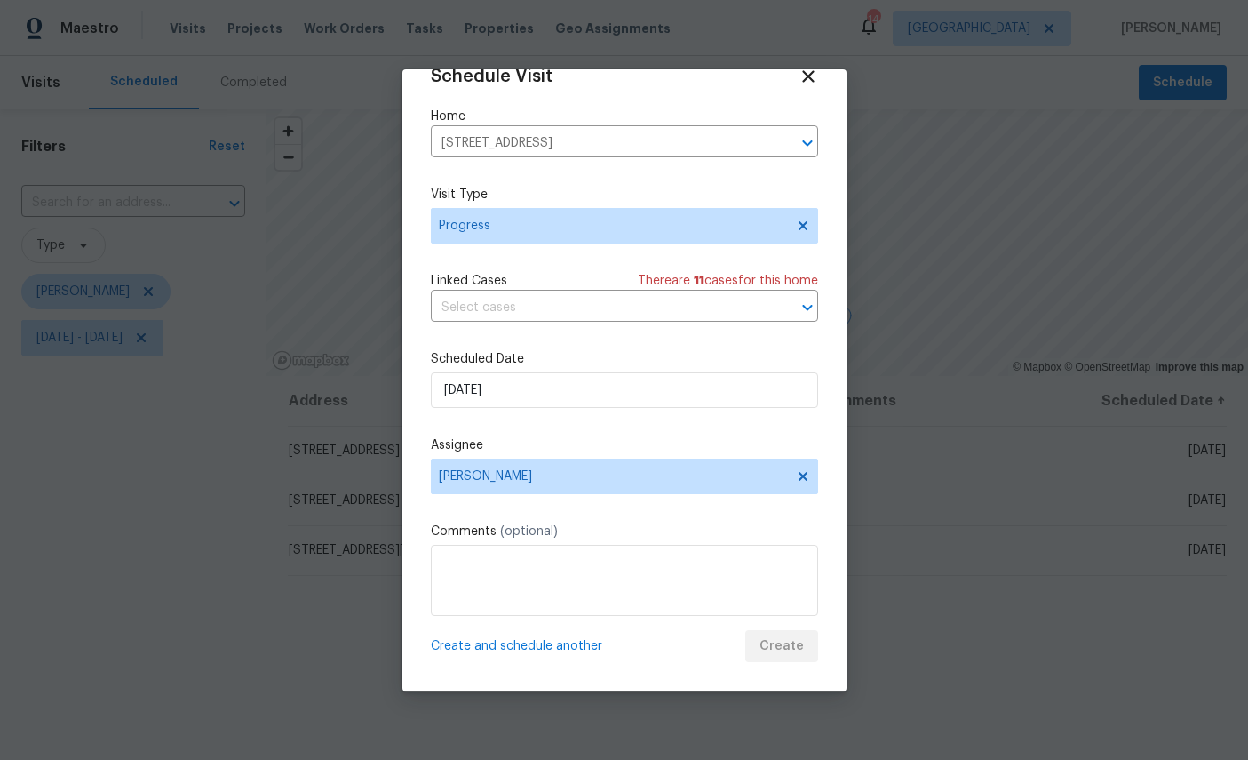
scroll to position [0, 0]
